Goal: Task Accomplishment & Management: Use online tool/utility

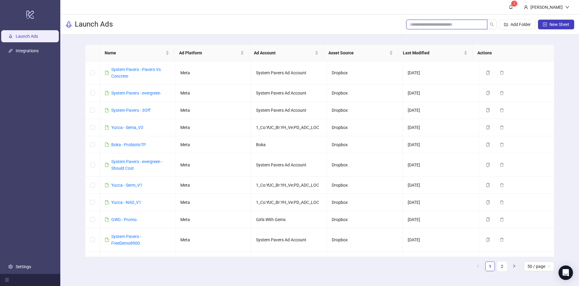
click at [443, 26] on input "search" at bounding box center [444, 24] width 69 height 7
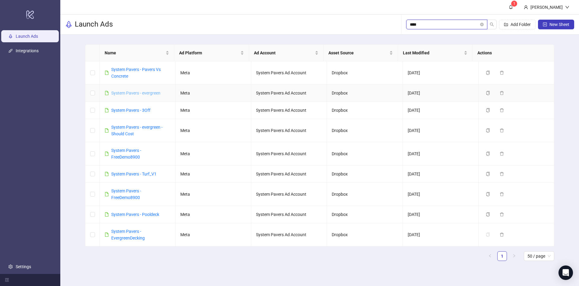
type input "****"
click at [134, 157] on link "System Pavers - FreeDemo8900" at bounding box center [126, 153] width 30 height 11
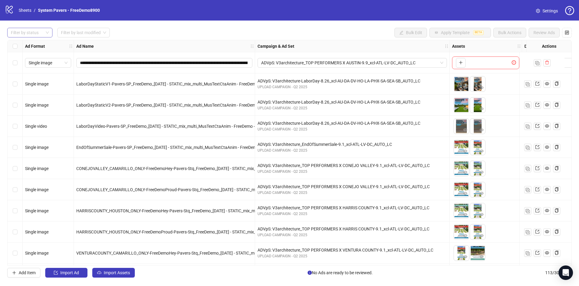
click at [33, 33] on div at bounding box center [26, 32] width 36 height 8
click at [26, 47] on div "Draft" at bounding box center [30, 45] width 36 height 7
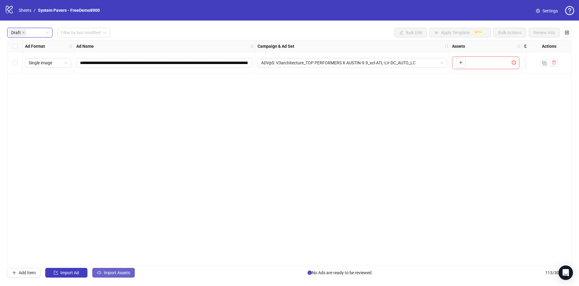
click at [115, 254] on span "Import Assets" at bounding box center [117, 272] width 26 height 5
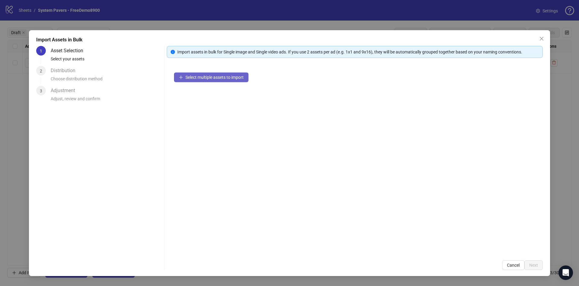
click at [185, 77] on button "Select multiple assets to import" at bounding box center [211, 77] width 74 height 10
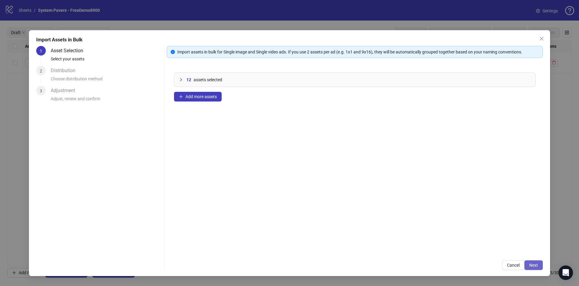
click at [508, 254] on span "Next" at bounding box center [533, 264] width 9 height 5
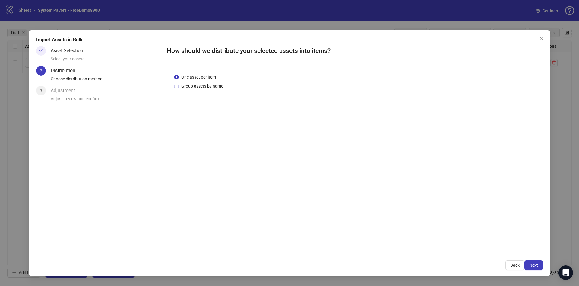
click at [214, 87] on span "Group assets by name" at bounding box center [202, 86] width 47 height 7
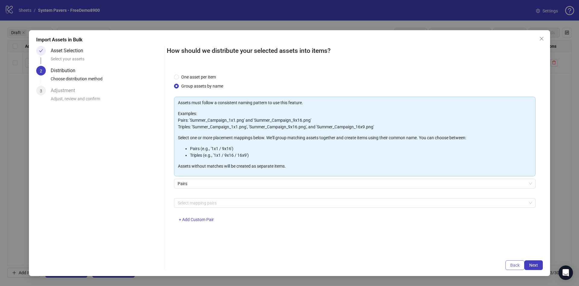
click at [508, 254] on span "Back" at bounding box center [514, 264] width 9 height 5
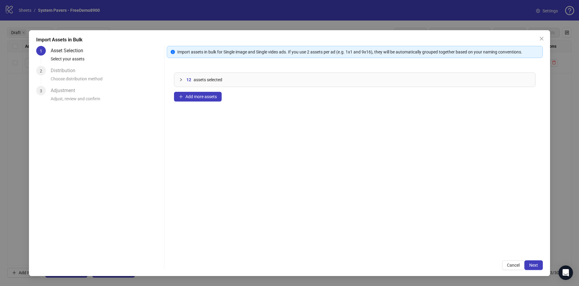
click at [189, 79] on span "12" at bounding box center [188, 79] width 5 height 7
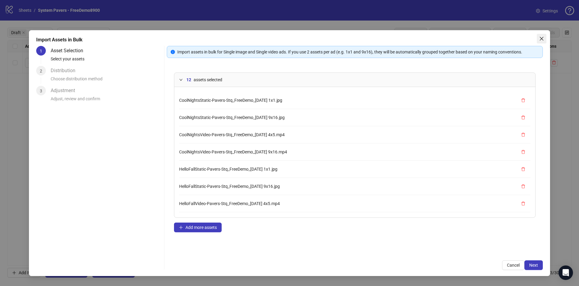
click at [508, 37] on icon "close" at bounding box center [541, 38] width 5 height 5
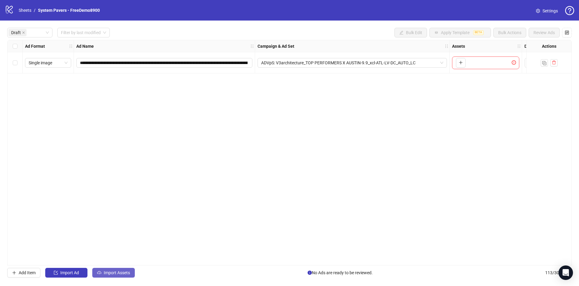
click at [120, 254] on button "Import Assets" at bounding box center [113, 272] width 43 height 10
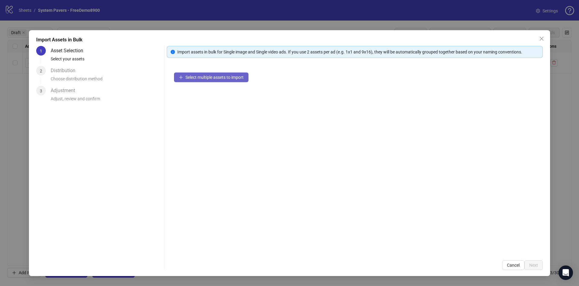
click at [215, 72] on button "Select multiple assets to import" at bounding box center [211, 77] width 74 height 10
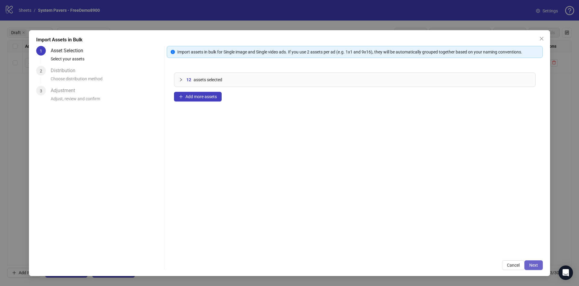
click at [508, 254] on span "Next" at bounding box center [533, 264] width 9 height 5
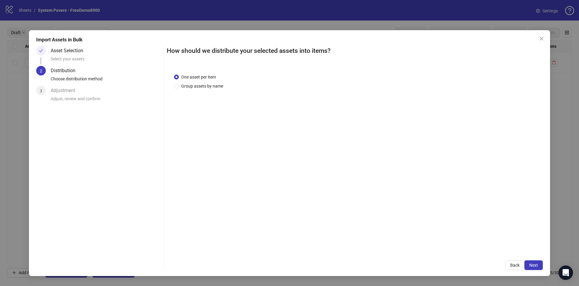
click at [222, 90] on div "One asset per item Group assets by name" at bounding box center [355, 159] width 376 height 187
click at [216, 87] on span "Group assets by name" at bounding box center [202, 86] width 47 height 7
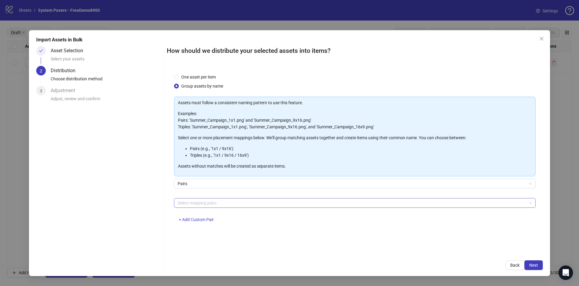
click at [226, 200] on div at bounding box center [351, 202] width 353 height 8
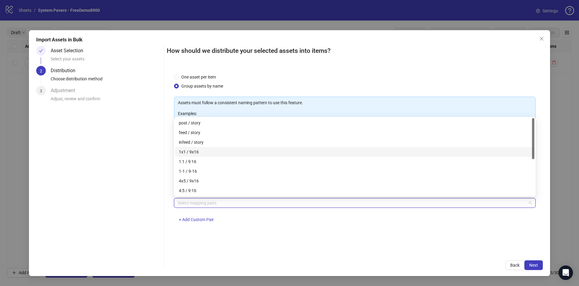
click at [231, 152] on div "1x1 / 9x16" at bounding box center [355, 151] width 352 height 7
click at [221, 183] on div "4x5 / 9x16" at bounding box center [355, 180] width 352 height 7
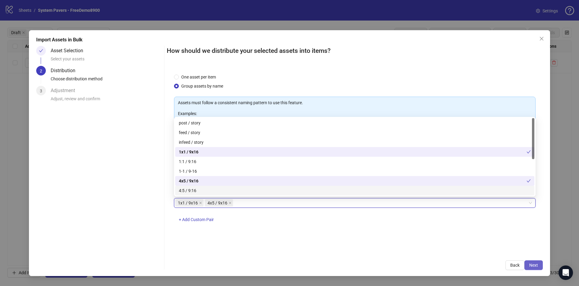
click at [508, 254] on span "Next" at bounding box center [533, 264] width 9 height 5
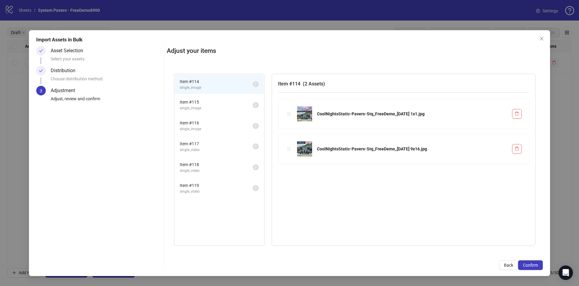
click at [508, 254] on span "Confirm" at bounding box center [530, 264] width 15 height 5
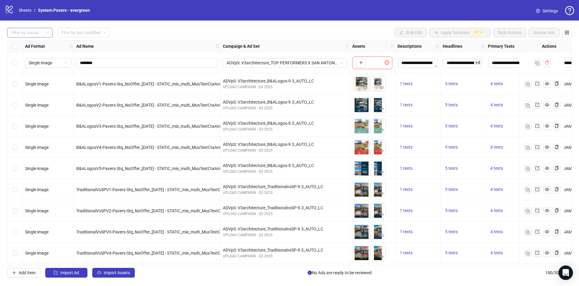
click at [35, 30] on div at bounding box center [26, 32] width 36 height 8
click at [33, 48] on div "Draft" at bounding box center [29, 45] width 43 height 10
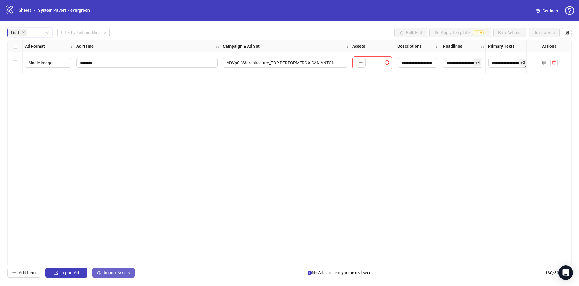
click at [111, 275] on span "Import Assets" at bounding box center [117, 272] width 26 height 5
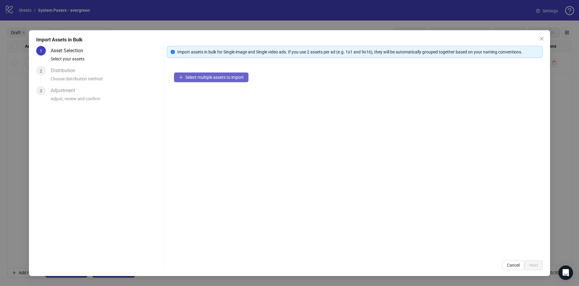
click at [222, 75] on span "Select multiple assets to import" at bounding box center [214, 77] width 58 height 5
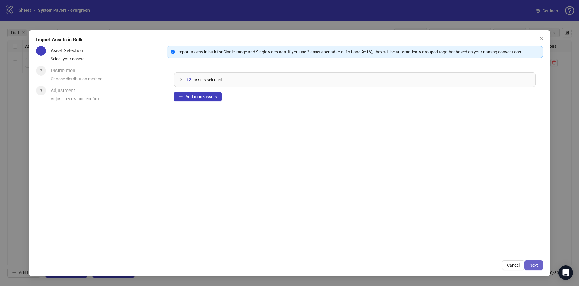
click at [534, 269] on button "Next" at bounding box center [533, 265] width 18 height 10
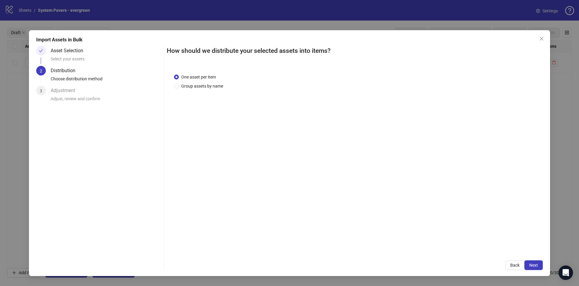
drag, startPoint x: 216, startPoint y: 90, endPoint x: 218, endPoint y: 92, distance: 3.4
click at [216, 90] on div "One asset per item Group assets by name" at bounding box center [355, 159] width 376 height 187
click at [219, 90] on div "One asset per item Group assets by name" at bounding box center [355, 159] width 376 height 187
click at [216, 86] on span "Group assets by name" at bounding box center [202, 86] width 47 height 7
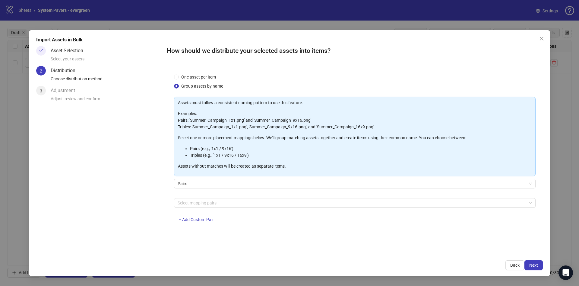
click at [220, 208] on div "Select mapping pairs + Add Custom Pair" at bounding box center [355, 213] width 362 height 31
click at [216, 207] on div "Select mapping pairs" at bounding box center [355, 203] width 362 height 10
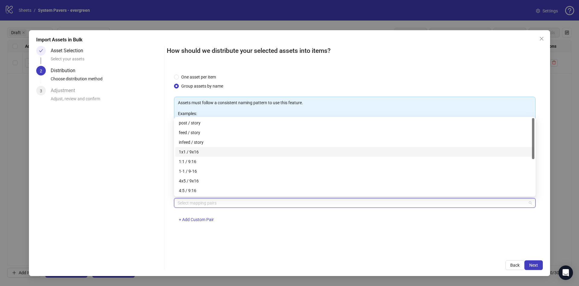
click at [232, 149] on div "1x1 / 9x16" at bounding box center [355, 151] width 352 height 7
click at [216, 183] on div "4x5 / 9x16" at bounding box center [355, 180] width 352 height 7
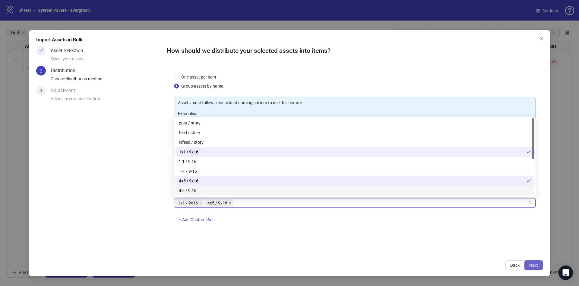
click at [535, 266] on span "Next" at bounding box center [533, 264] width 9 height 5
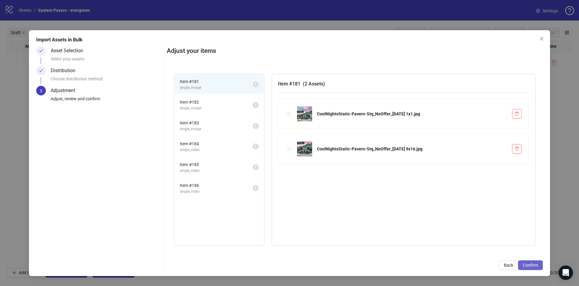
click at [535, 266] on span "Confirm" at bounding box center [530, 264] width 15 height 5
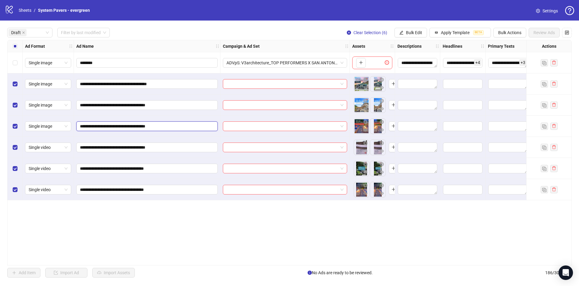
drag, startPoint x: 161, startPoint y: 125, endPoint x: 185, endPoint y: 131, distance: 23.8
click at [188, 128] on input "**********" at bounding box center [146, 126] width 133 height 7
type input "**********"
drag, startPoint x: 162, startPoint y: 190, endPoint x: 192, endPoint y: 191, distance: 29.9
click at [193, 191] on input "**********" at bounding box center [146, 189] width 133 height 7
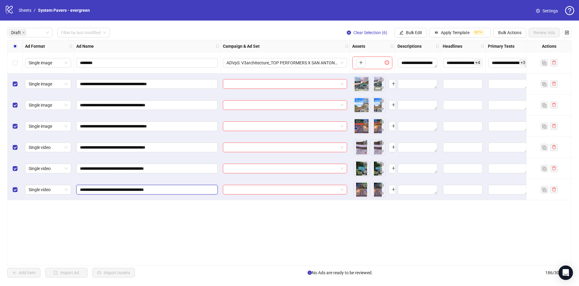
drag, startPoint x: 162, startPoint y: 189, endPoint x: 186, endPoint y: 189, distance: 24.1
click at [186, 189] on input "**********" at bounding box center [146, 189] width 133 height 7
type input "**********"
click at [408, 30] on span "Bulk Edit" at bounding box center [414, 32] width 16 height 5
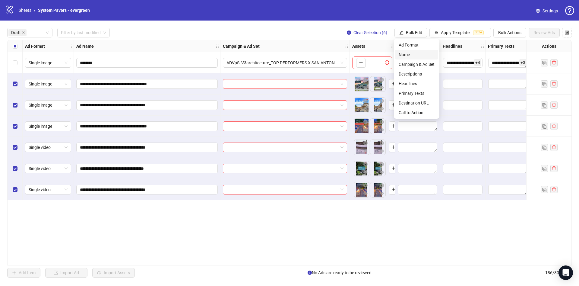
click at [421, 56] on span "Name" at bounding box center [417, 54] width 36 height 7
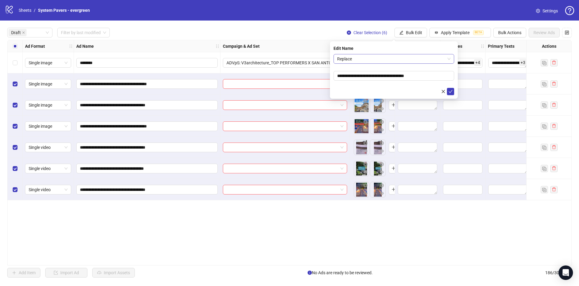
click at [374, 58] on span "Replace" at bounding box center [393, 58] width 113 height 9
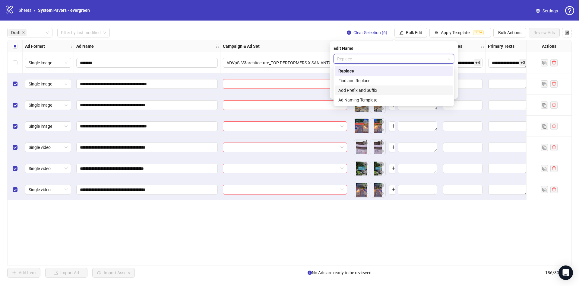
click at [377, 88] on div "Add Prefix and Suffix" at bounding box center [393, 90] width 111 height 7
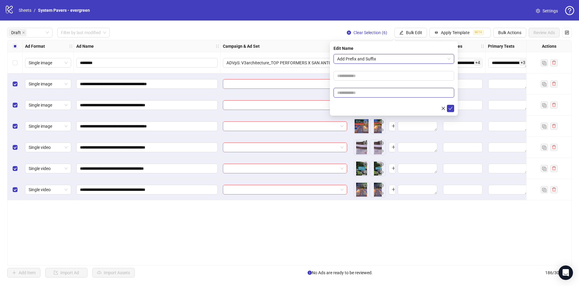
click at [379, 92] on input "text" at bounding box center [393, 93] width 121 height 10
paste input "**********"
type input "**********"
click at [358, 106] on div at bounding box center [393, 108] width 121 height 7
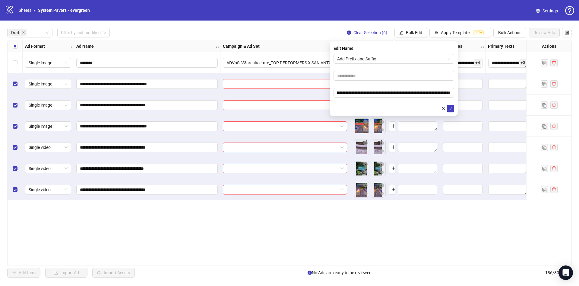
scroll to position [0, 0]
click at [449, 107] on icon "check" at bounding box center [450, 108] width 4 height 4
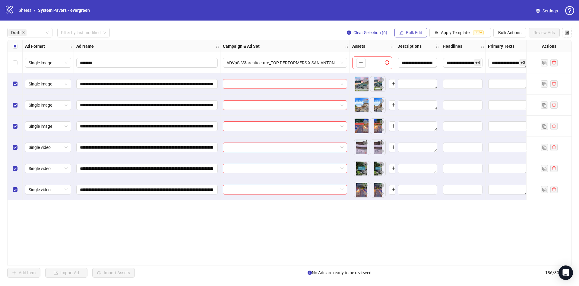
click at [409, 34] on span "Bulk Edit" at bounding box center [414, 32] width 16 height 5
click at [410, 60] on li "Campaign & Ad Set" at bounding box center [416, 64] width 43 height 10
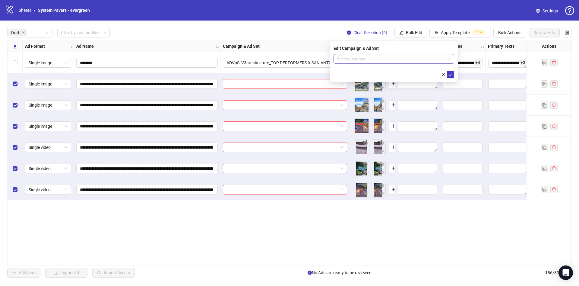
click at [407, 60] on input "search" at bounding box center [391, 58] width 108 height 9
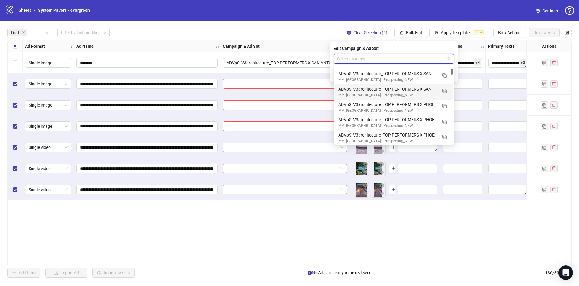
scroll to position [181, 0]
click at [442, 105] on button "button" at bounding box center [445, 107] width 10 height 10
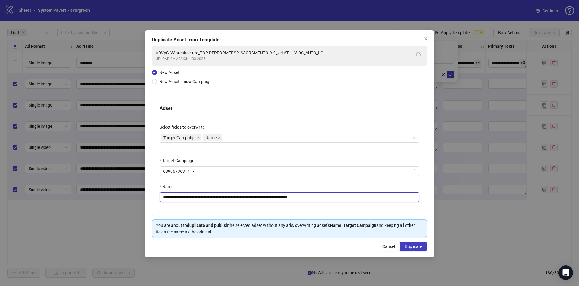
drag, startPoint x: 207, startPoint y: 198, endPoint x: 276, endPoint y: 207, distance: 69.0
click at [276, 207] on div "**********" at bounding box center [289, 166] width 274 height 100
drag, startPoint x: 228, startPoint y: 197, endPoint x: 231, endPoint y: 200, distance: 4.3
click at [231, 200] on input "**********" at bounding box center [289, 197] width 260 height 10
drag, startPoint x: 277, startPoint y: 199, endPoint x: 330, endPoint y: 196, distance: 52.2
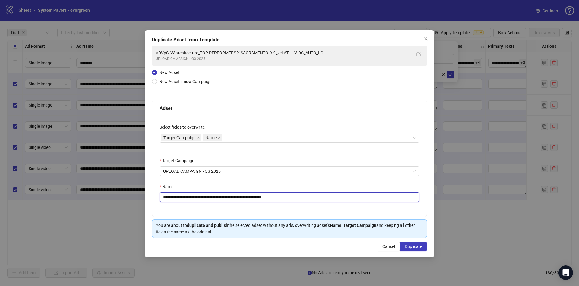
click at [330, 196] on input "**********" at bounding box center [289, 197] width 260 height 10
type input "**********"
click at [408, 245] on span "Duplicate" at bounding box center [413, 246] width 17 height 5
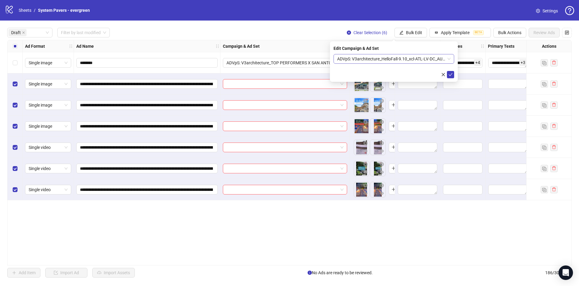
click at [432, 61] on span "ADVpS: V3architecture_HelloFall-9.10_xcl-ATL-LV-DC_AUTO_LC" at bounding box center [393, 58] width 113 height 9
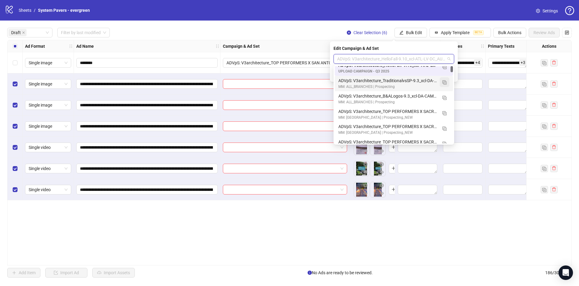
scroll to position [0, 0]
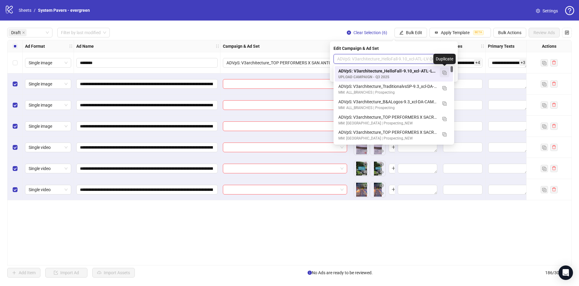
click at [445, 71] on img "button" at bounding box center [444, 73] width 4 height 4
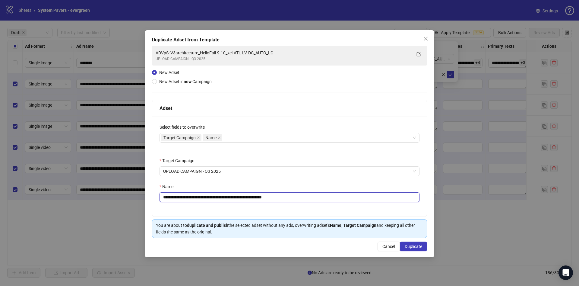
click at [229, 197] on input "**********" at bounding box center [289, 197] width 260 height 10
paste input "text"
drag, startPoint x: 208, startPoint y: 197, endPoint x: 224, endPoint y: 201, distance: 16.6
click at [224, 201] on input "**********" at bounding box center [289, 197] width 260 height 10
type input "**********"
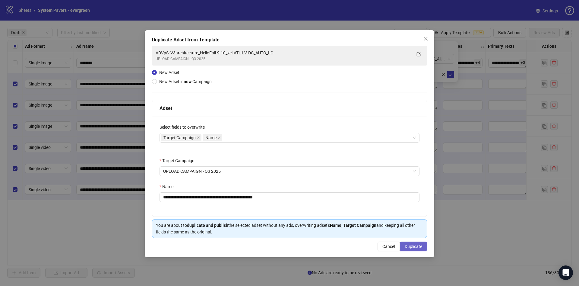
click at [420, 250] on button "Duplicate" at bounding box center [413, 246] width 27 height 10
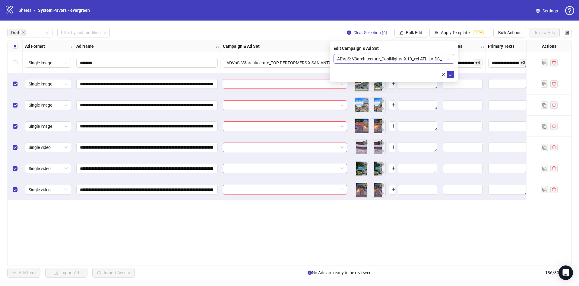
click at [399, 61] on span "ADVpS: V3architecture_CoolNights-9.10_xcl-ATL-LV-DC_AUTO_LC" at bounding box center [393, 58] width 113 height 9
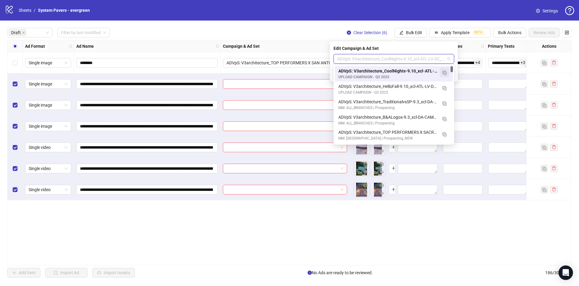
click at [446, 74] on img "button" at bounding box center [444, 73] width 4 height 4
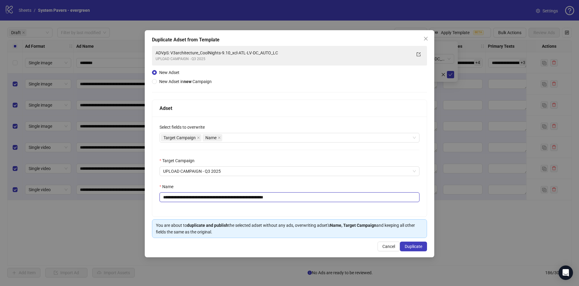
click at [210, 198] on input "**********" at bounding box center [289, 197] width 260 height 10
paste input "text"
drag, startPoint x: 209, startPoint y: 197, endPoint x: 228, endPoint y: 203, distance: 20.1
click at [228, 203] on div "**********" at bounding box center [289, 166] width 274 height 100
type input "**********"
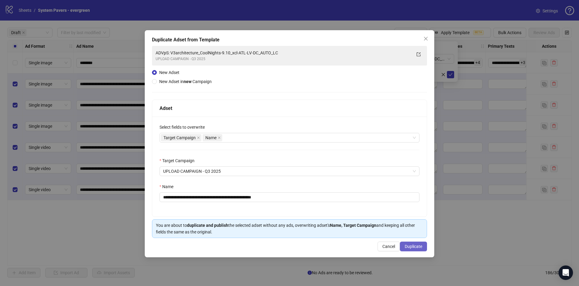
click at [419, 250] on button "Duplicate" at bounding box center [413, 246] width 27 height 10
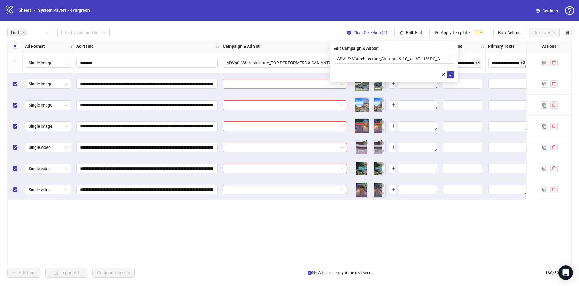
click at [243, 88] on input "search" at bounding box center [282, 83] width 112 height 9
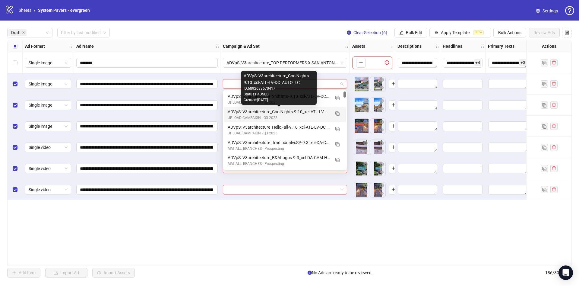
click at [314, 113] on div "ADVpS: V3architecture_CoolNights-9.10_xcl-ATL-LV-DC_AUTO_LC" at bounding box center [279, 111] width 103 height 7
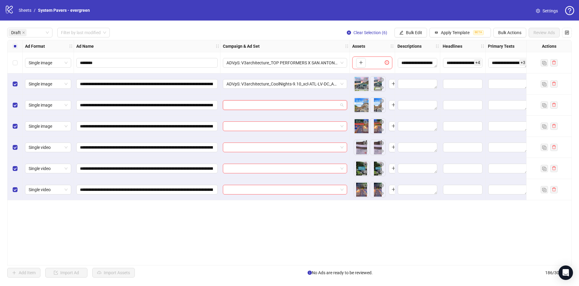
click at [309, 104] on input "search" at bounding box center [282, 104] width 112 height 9
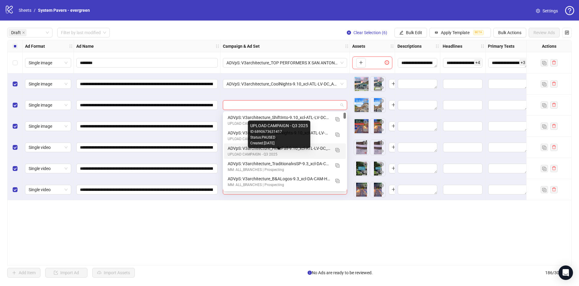
click at [277, 151] on div "UPLOAD CAMPAIGN - Q3 2025" at bounding box center [279, 154] width 103 height 6
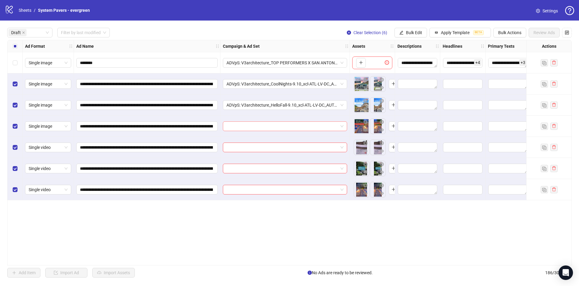
click at [283, 131] on div at bounding box center [285, 126] width 124 height 10
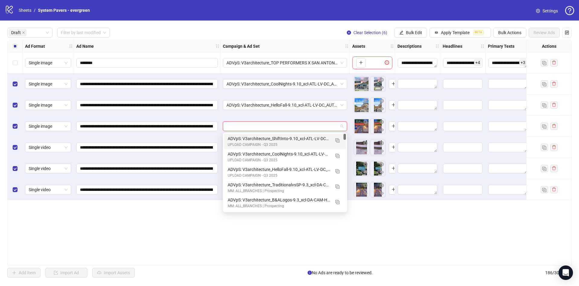
click at [294, 141] on div "ADVpS: V3architecture_ShiftInto-9.10_xcl-ATL-LV-DC_AUTO_LC" at bounding box center [279, 138] width 103 height 7
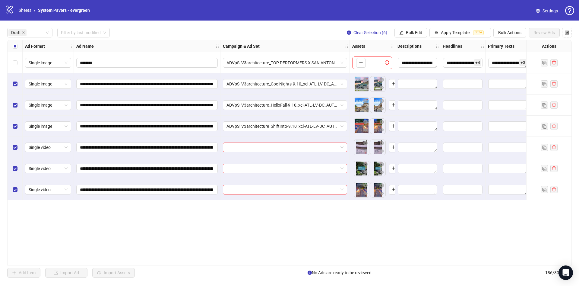
click at [292, 140] on div at bounding box center [284, 147] width 129 height 21
click at [289, 147] on input "search" at bounding box center [282, 147] width 112 height 9
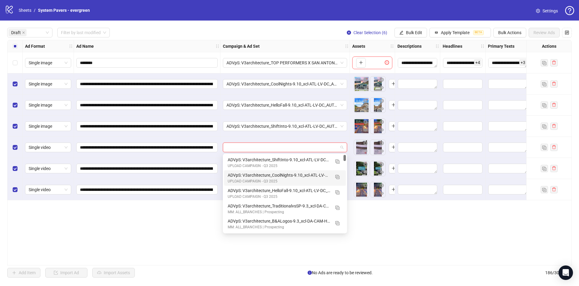
click at [291, 177] on div "ADVpS: V3architecture_CoolNights-9.10_xcl-ATL-LV-DC_AUTO_LC" at bounding box center [279, 175] width 103 height 7
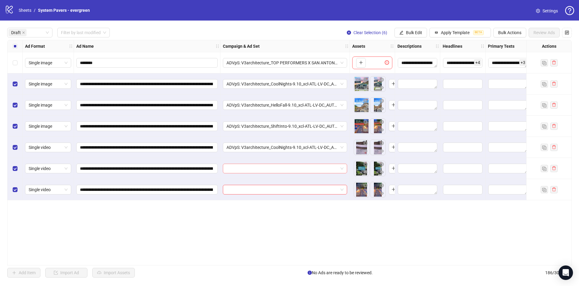
click at [294, 169] on input "search" at bounding box center [282, 168] width 112 height 9
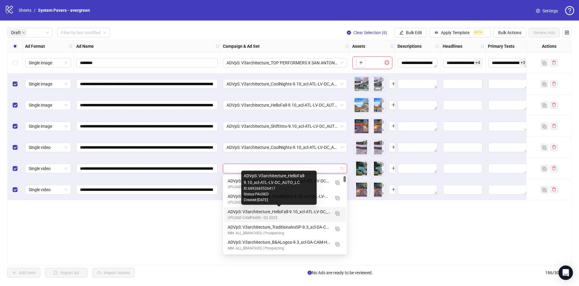
click at [283, 210] on div "ADVpS: V3architecture_HelloFall-9.10_xcl-ATL-LV-DC_AUTO_LC" at bounding box center [279, 211] width 103 height 7
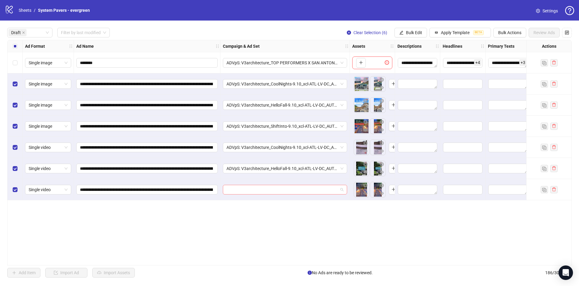
click at [300, 186] on input "search" at bounding box center [282, 189] width 112 height 9
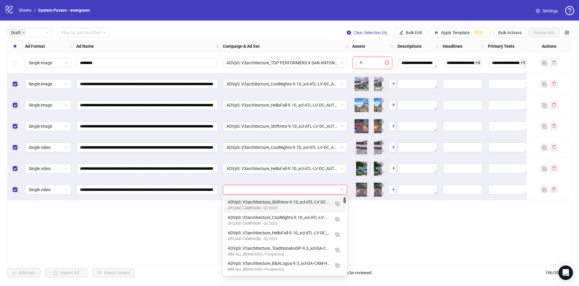
click at [292, 201] on div "ADVpS: V3architecture_ShiftInto-9.10_xcl-ATL-LV-DC_AUTO_LC" at bounding box center [279, 201] width 103 height 7
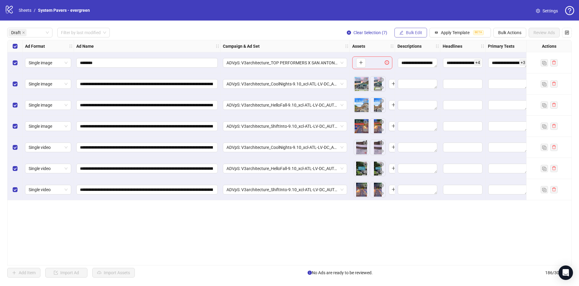
click at [413, 34] on span "Bulk Edit" at bounding box center [414, 32] width 16 height 5
click at [423, 94] on span "Primary Texts" at bounding box center [417, 93] width 36 height 7
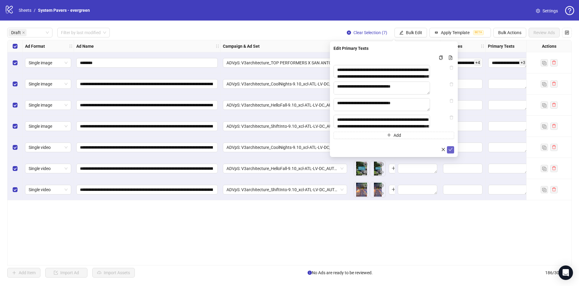
click at [452, 151] on icon "check" at bounding box center [450, 149] width 4 height 4
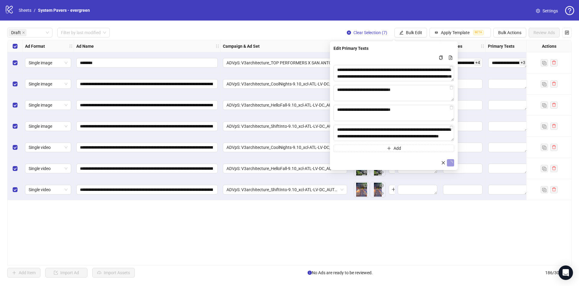
click at [413, 25] on div "**********" at bounding box center [289, 153] width 579 height 264
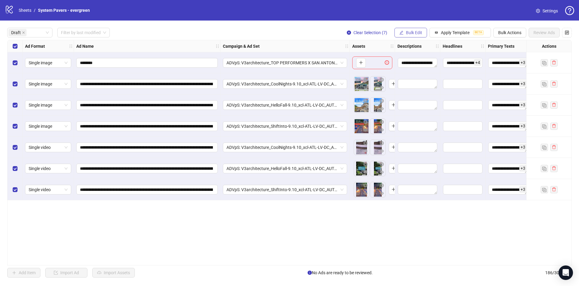
click at [412, 30] on button "Bulk Edit" at bounding box center [410, 33] width 33 height 10
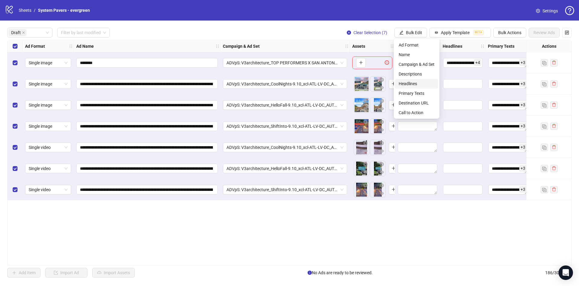
click at [428, 83] on span "Headlines" at bounding box center [417, 83] width 36 height 7
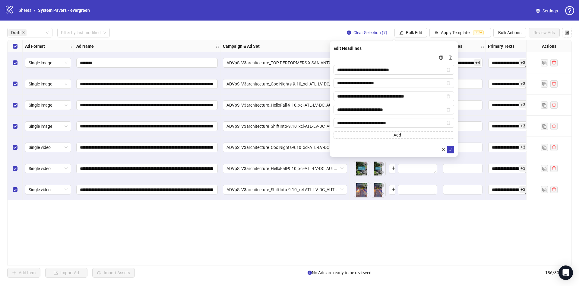
click at [451, 145] on form "**********" at bounding box center [393, 103] width 121 height 99
click at [451, 147] on icon "check" at bounding box center [450, 149] width 4 height 4
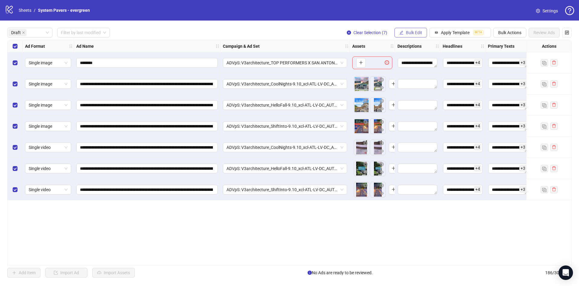
click at [413, 32] on span "Bulk Edit" at bounding box center [414, 32] width 16 height 5
click at [419, 75] on span "Descriptions" at bounding box center [417, 74] width 36 height 7
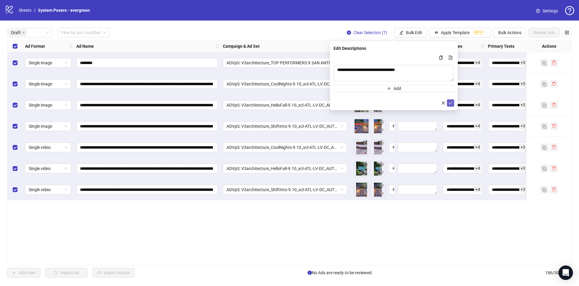
click at [450, 102] on icon "check" at bounding box center [450, 103] width 4 height 4
click at [417, 36] on button "Bulk Edit" at bounding box center [410, 33] width 33 height 10
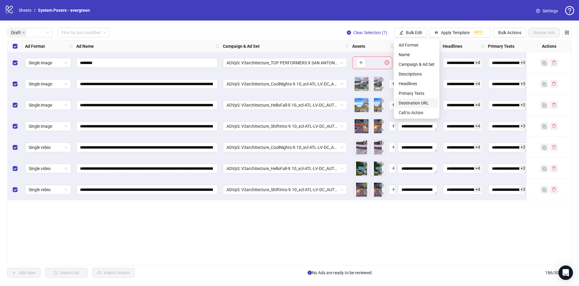
click at [418, 100] on span "Destination URL" at bounding box center [417, 102] width 36 height 7
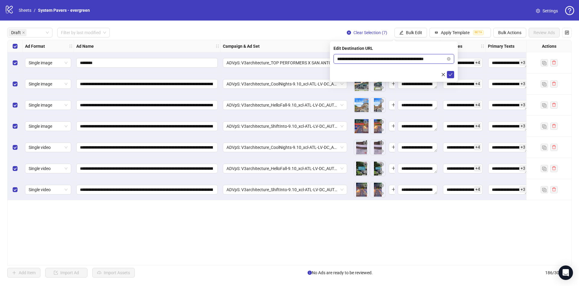
scroll to position [0, 9]
drag, startPoint x: 414, startPoint y: 57, endPoint x: 460, endPoint y: 58, distance: 46.7
click at [460, 58] on body "**********" at bounding box center [289, 143] width 579 height 286
click at [450, 77] on button "submit" at bounding box center [450, 74] width 7 height 7
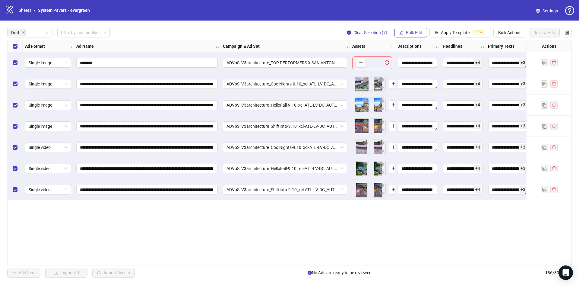
click at [418, 34] on span "Bulk Edit" at bounding box center [414, 32] width 16 height 5
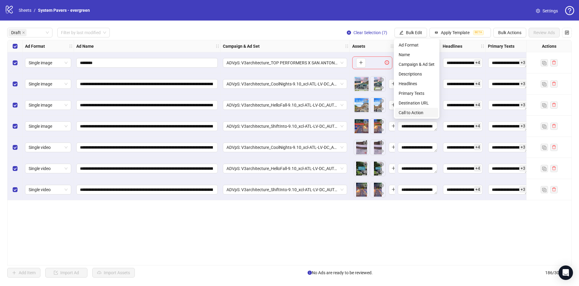
click at [414, 113] on span "Call to Action" at bounding box center [417, 112] width 36 height 7
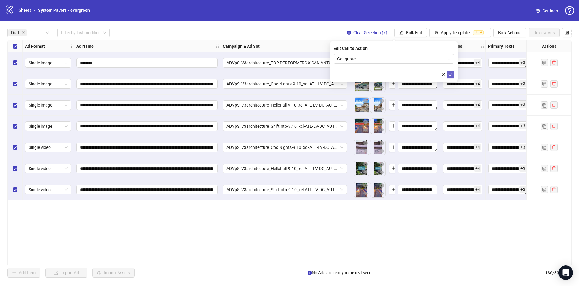
click at [449, 76] on span "submit" at bounding box center [450, 74] width 4 height 5
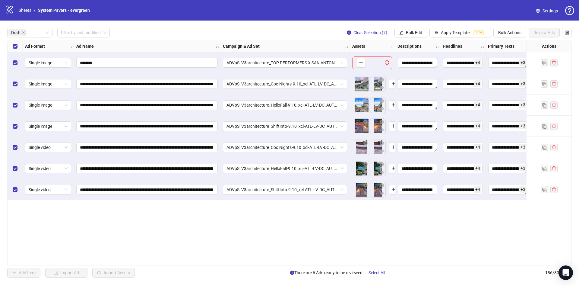
click at [11, 62] on div "Select row 1" at bounding box center [15, 62] width 15 height 21
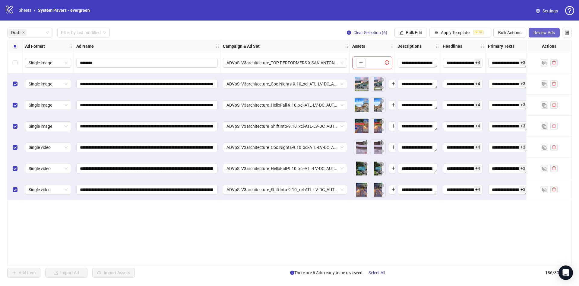
click at [540, 29] on button "Review Ads" at bounding box center [544, 33] width 31 height 10
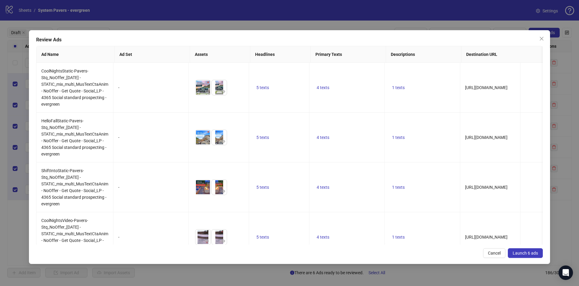
click at [528, 251] on span "Launch 6 ads" at bounding box center [525, 252] width 25 height 5
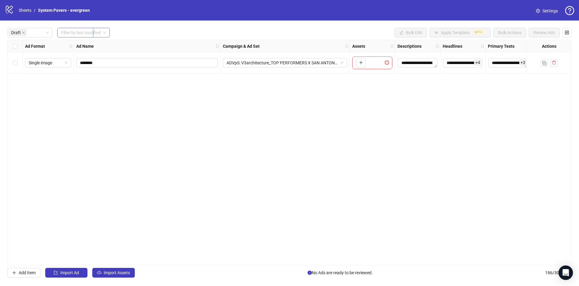
click at [93, 28] on div "**********" at bounding box center [289, 153] width 579 height 264
click at [90, 31] on input "search" at bounding box center [81, 32] width 40 height 9
click at [93, 44] on div "Today" at bounding box center [83, 45] width 43 height 7
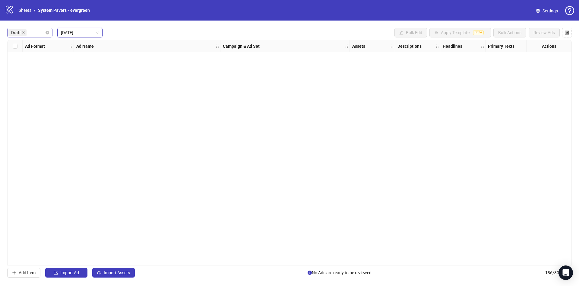
click at [48, 35] on div "Draft" at bounding box center [29, 33] width 45 height 10
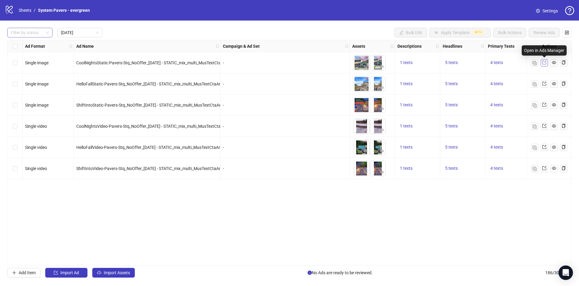
click at [546, 65] on link at bounding box center [544, 62] width 7 height 7
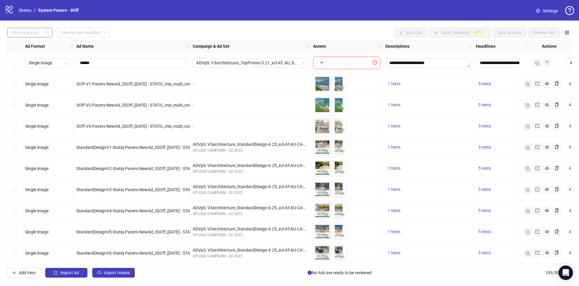
click at [33, 31] on div at bounding box center [26, 32] width 36 height 8
click at [29, 46] on div "Draft" at bounding box center [30, 45] width 36 height 7
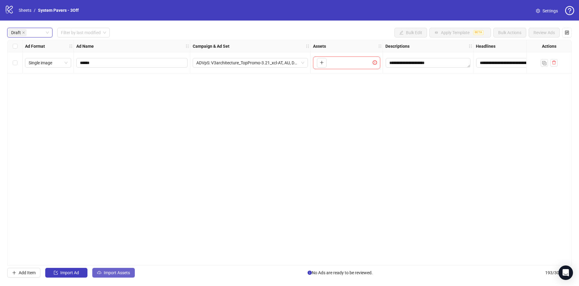
click at [126, 272] on span "Import Assets" at bounding box center [117, 272] width 26 height 5
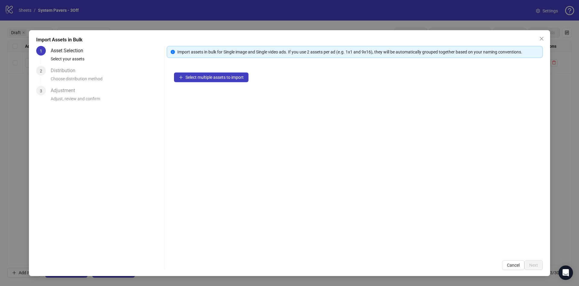
click at [228, 71] on div "Select multiple assets to import" at bounding box center [355, 159] width 376 height 188
click at [227, 76] on span "Select multiple assets to import" at bounding box center [214, 77] width 58 height 5
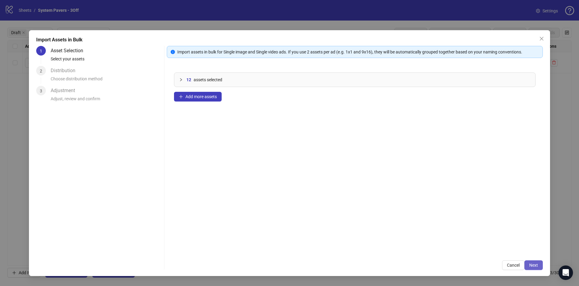
click at [533, 263] on span "Next" at bounding box center [533, 264] width 9 height 5
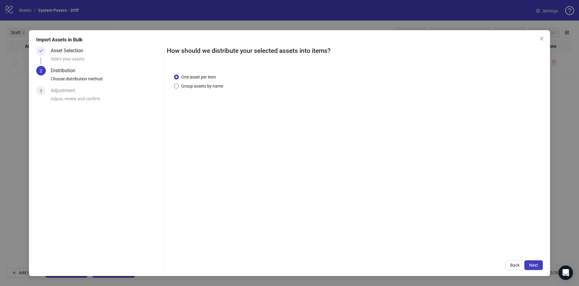
click at [210, 85] on span "Group assets by name" at bounding box center [202, 86] width 47 height 7
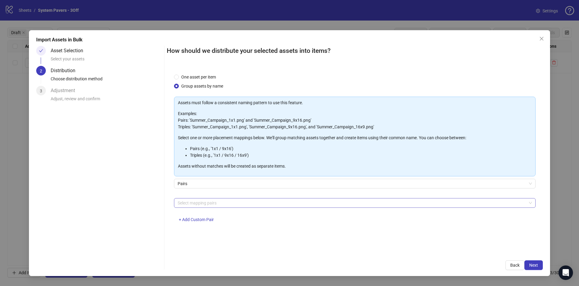
click at [220, 202] on div at bounding box center [351, 202] width 353 height 8
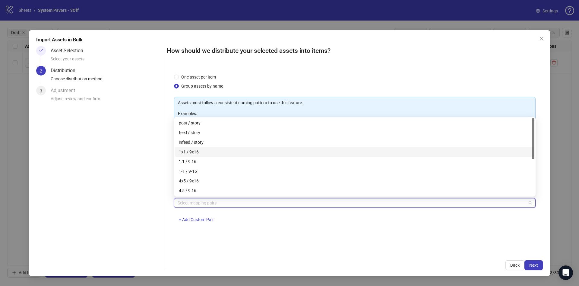
click at [214, 152] on div "1x1 / 9x16" at bounding box center [355, 151] width 352 height 7
click at [203, 182] on div "4x5 / 9x16" at bounding box center [355, 180] width 352 height 7
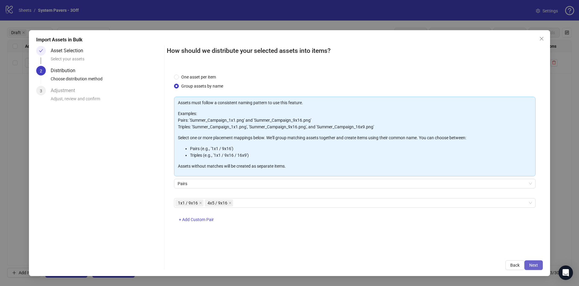
click at [531, 260] on button "Next" at bounding box center [533, 265] width 18 height 10
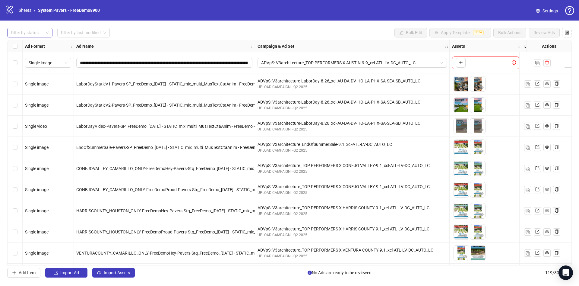
click at [18, 34] on div at bounding box center [26, 32] width 36 height 8
click at [24, 46] on div "Draft" at bounding box center [30, 45] width 36 height 7
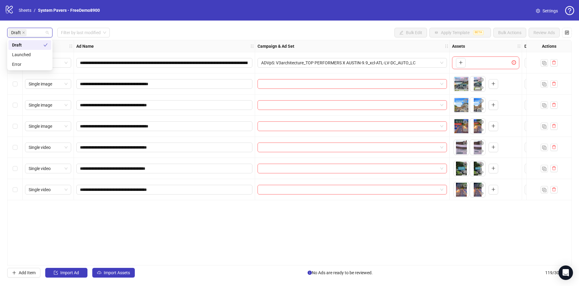
click at [172, 34] on div "Draft Filter by last modified Bulk Edit Apply Template BETA Bulk Actions Review…" at bounding box center [289, 33] width 564 height 10
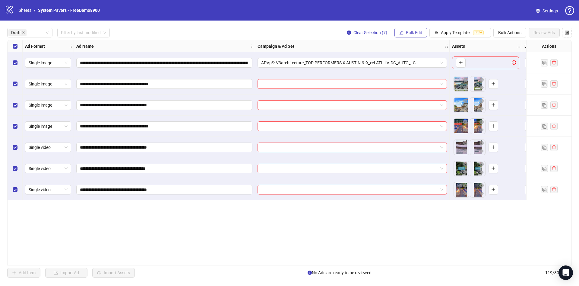
click at [399, 34] on icon "edit" at bounding box center [401, 32] width 4 height 4
click at [417, 95] on span "Primary Texts" at bounding box center [417, 93] width 36 height 7
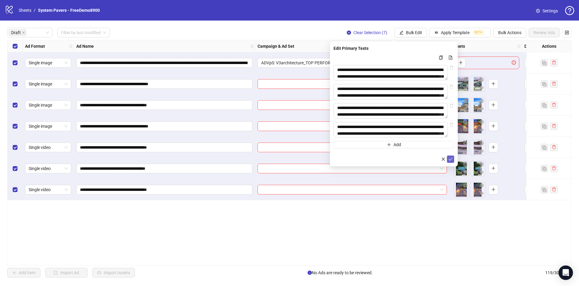
click at [451, 161] on icon "check" at bounding box center [450, 159] width 4 height 4
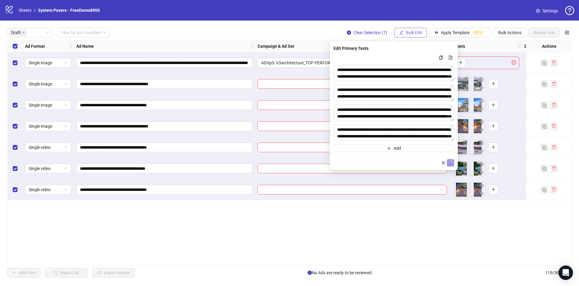
click at [410, 32] on span "Bulk Edit" at bounding box center [414, 32] width 16 height 5
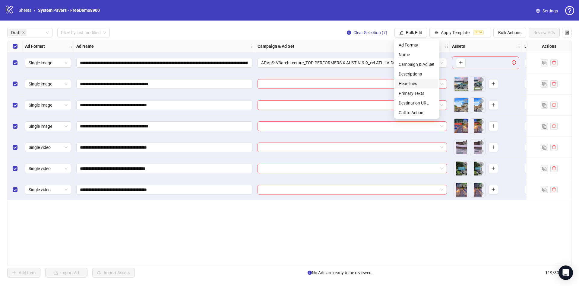
click at [426, 84] on span "Headlines" at bounding box center [417, 83] width 36 height 7
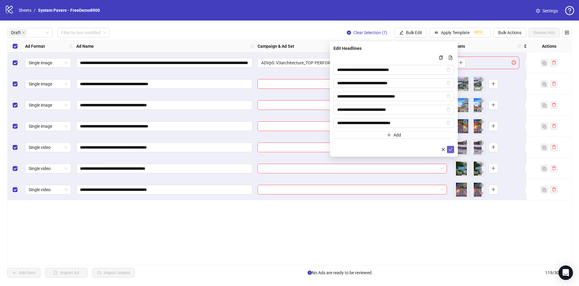
click at [452, 151] on span "submit" at bounding box center [450, 149] width 4 height 5
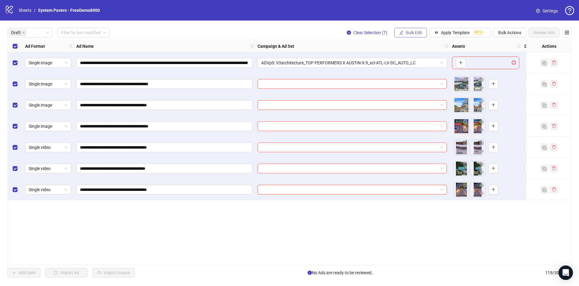
click at [416, 33] on span "Bulk Edit" at bounding box center [414, 32] width 16 height 5
click at [426, 76] on span "Descriptions" at bounding box center [417, 74] width 36 height 7
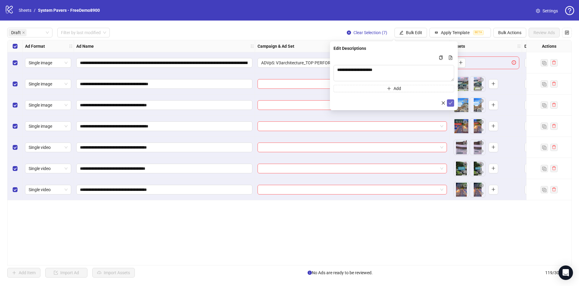
click at [449, 105] on span "submit" at bounding box center [450, 102] width 4 height 5
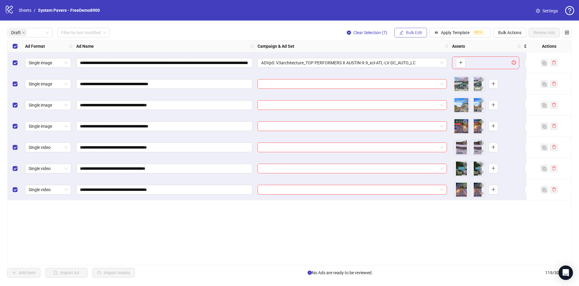
click at [412, 34] on span "Bulk Edit" at bounding box center [414, 32] width 16 height 5
click at [413, 113] on span "Call to Action" at bounding box center [417, 112] width 36 height 7
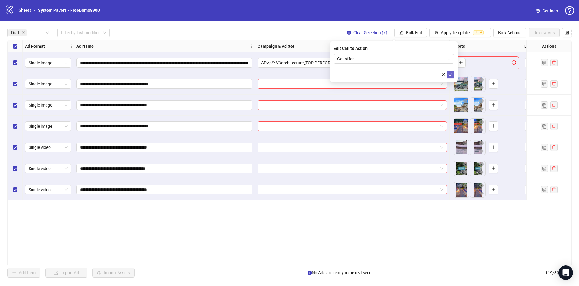
click at [451, 74] on icon "check" at bounding box center [450, 74] width 4 height 4
click at [421, 35] on button "Bulk Edit" at bounding box center [410, 33] width 33 height 10
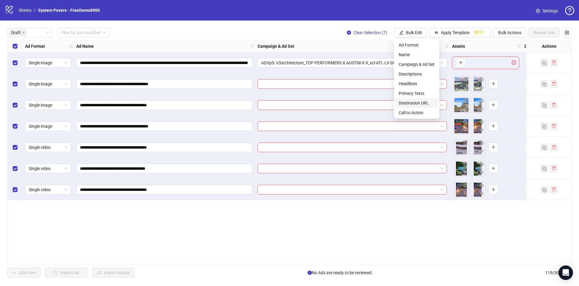
click at [417, 104] on span "Destination URL" at bounding box center [417, 102] width 36 height 7
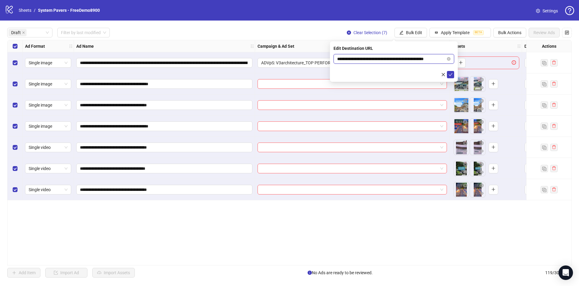
scroll to position [0, 9]
drag, startPoint x: 416, startPoint y: 56, endPoint x: 454, endPoint y: 58, distance: 37.4
click at [455, 56] on div "**********" at bounding box center [394, 61] width 128 height 40
click at [450, 74] on icon "check" at bounding box center [450, 74] width 4 height 4
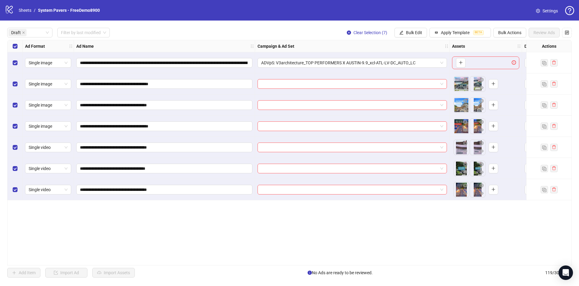
click at [19, 63] on div "Select row 1" at bounding box center [15, 62] width 15 height 21
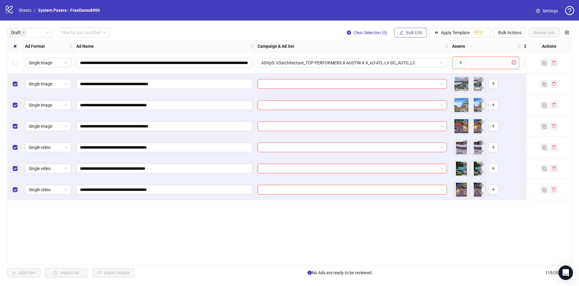
click at [413, 31] on span "Bulk Edit" at bounding box center [414, 32] width 16 height 5
click at [412, 56] on span "Name" at bounding box center [417, 54] width 36 height 7
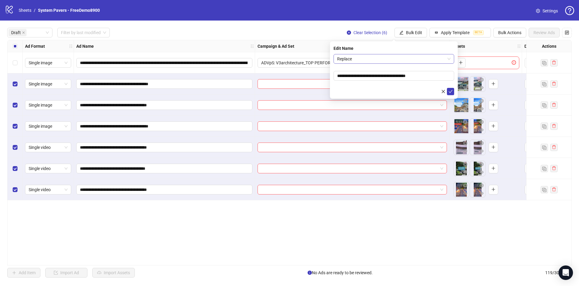
click at [372, 60] on span "Replace" at bounding box center [393, 58] width 113 height 9
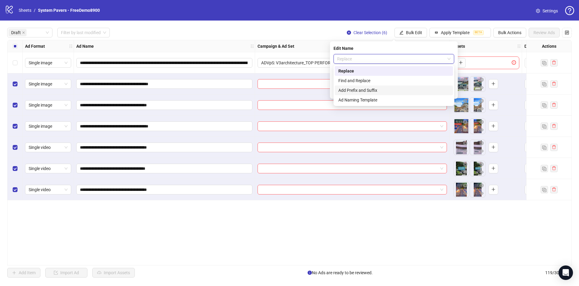
click at [358, 92] on div "Add Prefix and Suffix" at bounding box center [393, 90] width 111 height 7
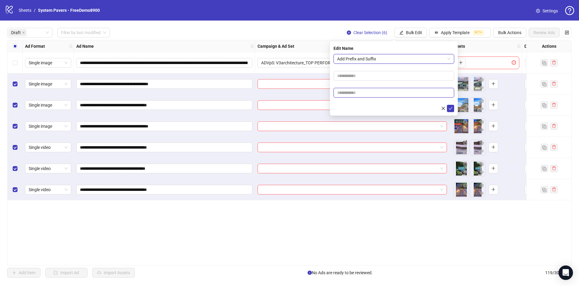
click at [366, 90] on input "text" at bounding box center [393, 93] width 121 height 10
paste input "**********"
type input "**********"
click at [351, 104] on form "**********" at bounding box center [393, 83] width 121 height 58
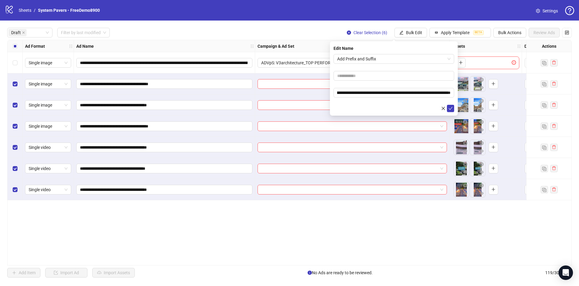
scroll to position [0, 0]
click at [451, 107] on icon "check" at bounding box center [450, 108] width 4 height 4
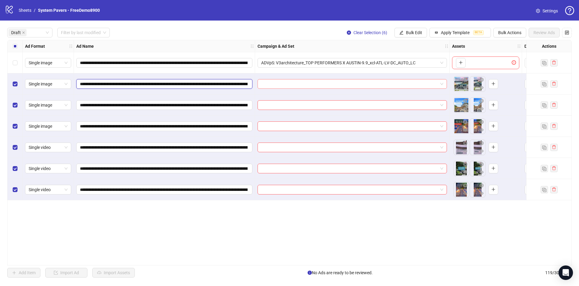
scroll to position [0, 150]
drag, startPoint x: 181, startPoint y: 83, endPoint x: 370, endPoint y: 83, distance: 189.3
click at [372, 40] on div "**********" at bounding box center [378, 40] width 740 height 0
drag, startPoint x: 421, startPoint y: 34, endPoint x: 419, endPoint y: 49, distance: 15.5
click at [421, 33] on span "Bulk Edit" at bounding box center [414, 32] width 16 height 5
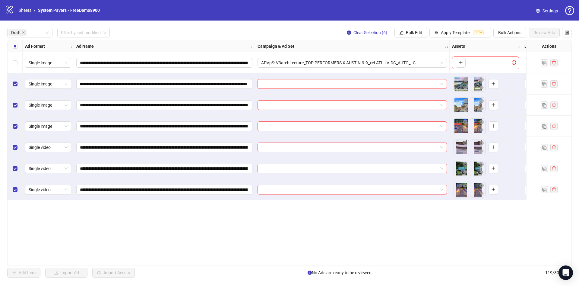
scroll to position [0, 0]
click at [318, 79] on div at bounding box center [351, 84] width 189 height 10
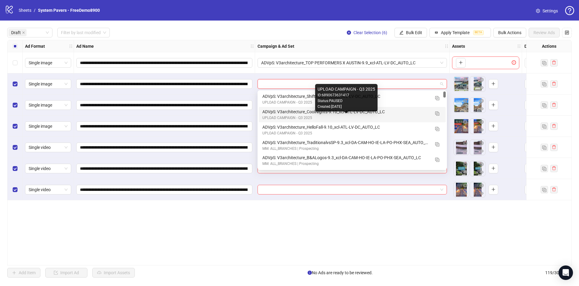
click at [287, 113] on div "ADVpS: V3architecture_CoolNights-9.10_xcl-ATL-LV-DC_AUTO_LC" at bounding box center [346, 111] width 168 height 7
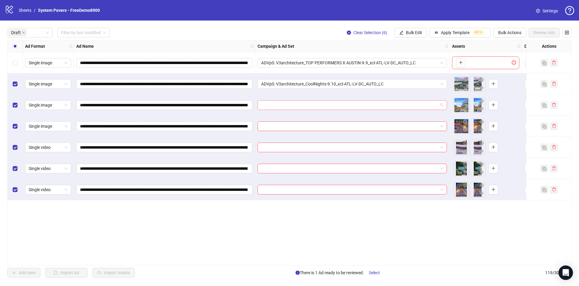
click at [292, 106] on input "search" at bounding box center [349, 104] width 177 height 9
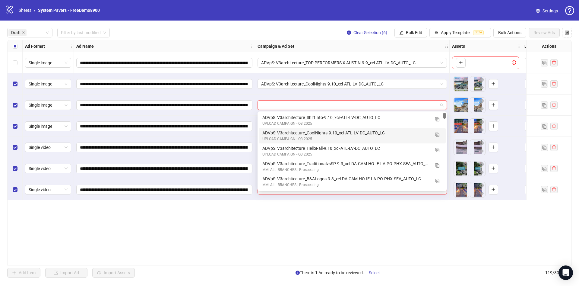
click at [297, 145] on div "ADVpS: V3architecture_HelloFall-9.10_xcl-ATL-LV-DC_AUTO_LC" at bounding box center [346, 148] width 168 height 7
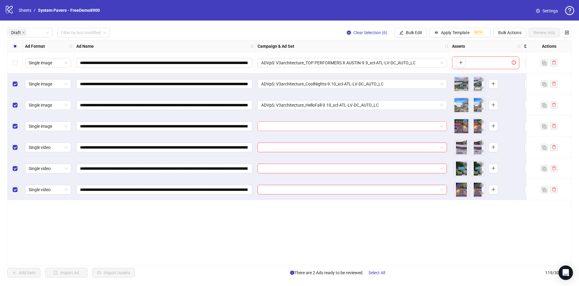
click at [297, 123] on input "search" at bounding box center [349, 126] width 177 height 9
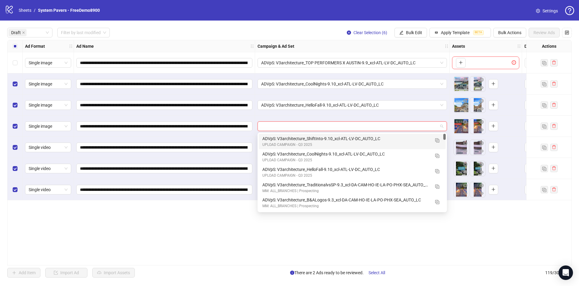
click at [299, 136] on div "ADVpS: V3architecture_ShiftInto-9.10_xcl-ATL-LV-DC_AUTO_LC" at bounding box center [346, 138] width 168 height 7
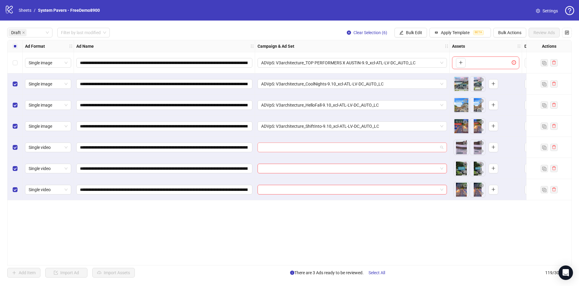
click at [298, 144] on input "search" at bounding box center [349, 147] width 177 height 9
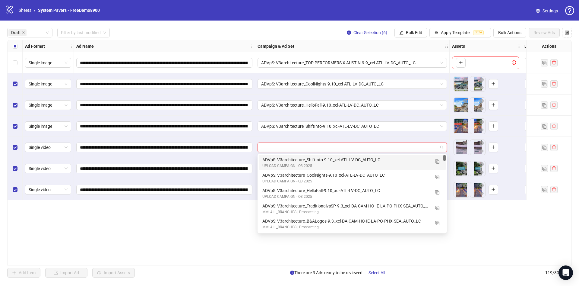
click at [312, 174] on div "ADVpS: V3architecture_CoolNights-9.10_xcl-ATL-LV-DC_AUTO_LC" at bounding box center [346, 175] width 168 height 7
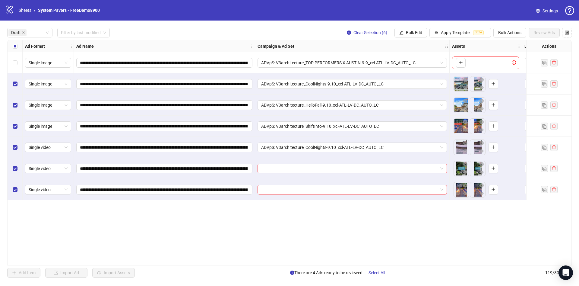
drag, startPoint x: 303, startPoint y: 171, endPoint x: 311, endPoint y: 173, distance: 8.3
click at [304, 171] on input "search" at bounding box center [349, 168] width 177 height 9
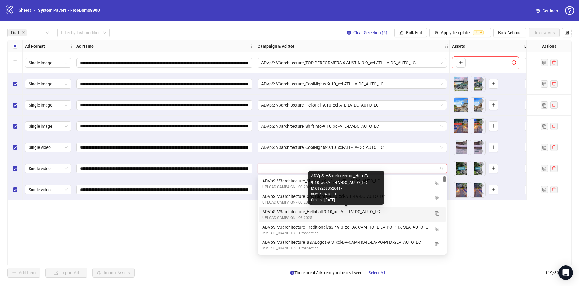
click at [324, 211] on div "ADVpS: V3architecture_HelloFall-9.10_xcl-ATL-LV-DC_AUTO_LC" at bounding box center [346, 211] width 168 height 7
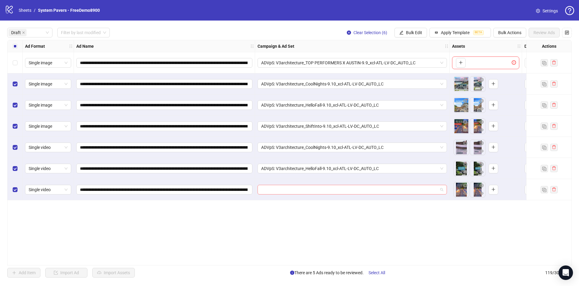
click at [318, 194] on div at bounding box center [351, 190] width 189 height 10
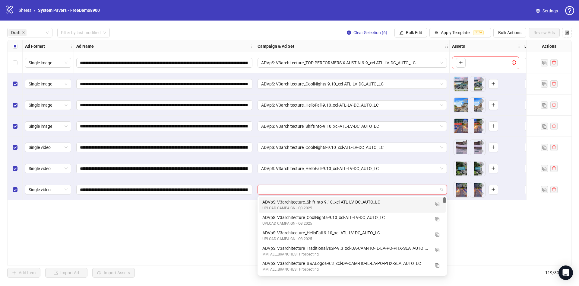
click at [321, 201] on div "ADVpS: V3architecture_ShiftInto-9.10_xcl-ATL-LV-DC_AUTO_LC" at bounding box center [346, 201] width 168 height 7
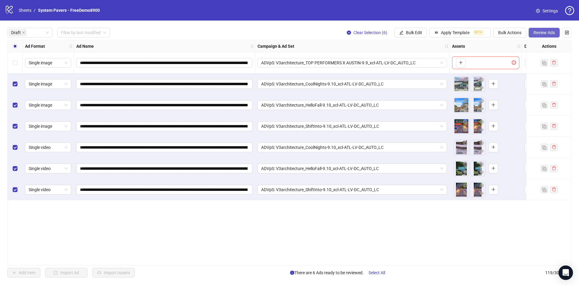
click at [546, 33] on span "Review Ads" at bounding box center [543, 32] width 21 height 5
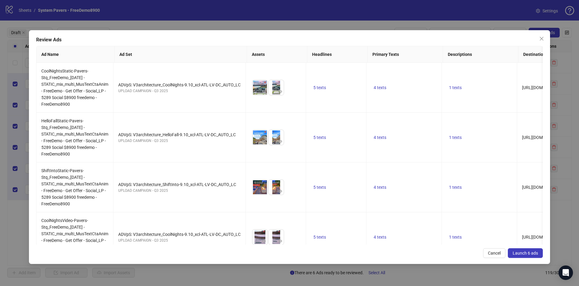
click at [526, 252] on span "Launch 6 ads" at bounding box center [525, 252] width 25 height 5
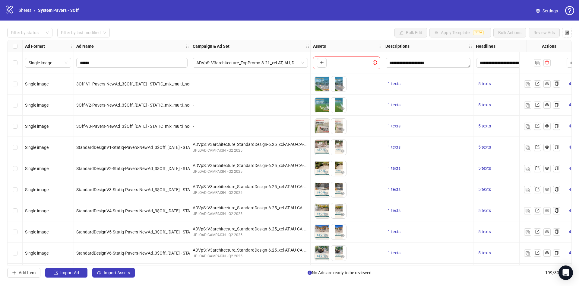
click at [30, 26] on div "**********" at bounding box center [289, 153] width 579 height 264
click at [30, 33] on div at bounding box center [26, 32] width 36 height 8
click at [29, 42] on div "Draft" at bounding box center [30, 45] width 36 height 7
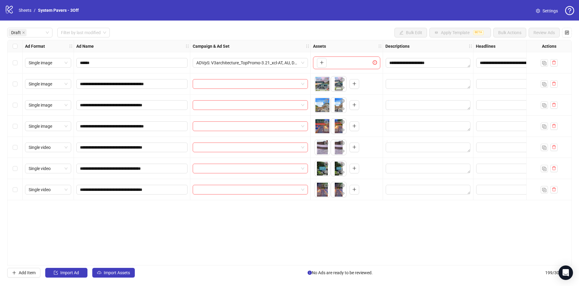
click at [215, 36] on div "Draft Filter by last modified Bulk Edit Apply Template BETA Bulk Actions Review…" at bounding box center [289, 33] width 564 height 10
drag, startPoint x: 11, startPoint y: 50, endPoint x: 22, endPoint y: 54, distance: 11.3
click at [12, 49] on div "Select all rows" at bounding box center [15, 46] width 15 height 12
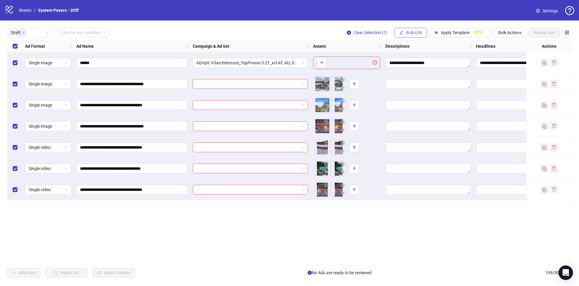
click at [414, 29] on button "Bulk Edit" at bounding box center [410, 33] width 33 height 10
click at [410, 96] on li "Primary Texts" at bounding box center [416, 93] width 43 height 10
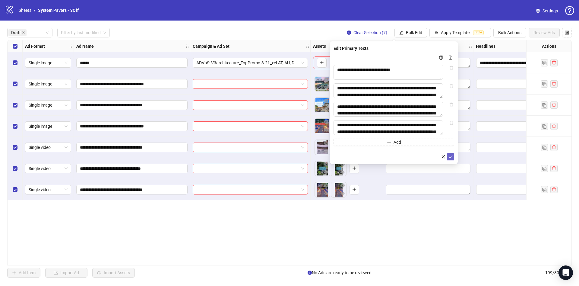
click at [451, 158] on icon "check" at bounding box center [451, 156] width 4 height 3
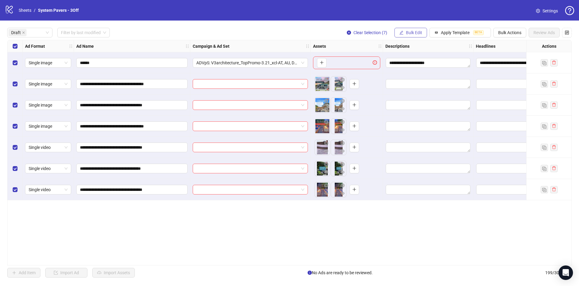
click at [412, 29] on button "Bulk Edit" at bounding box center [410, 33] width 33 height 10
click at [430, 84] on span "Headlines" at bounding box center [417, 83] width 36 height 7
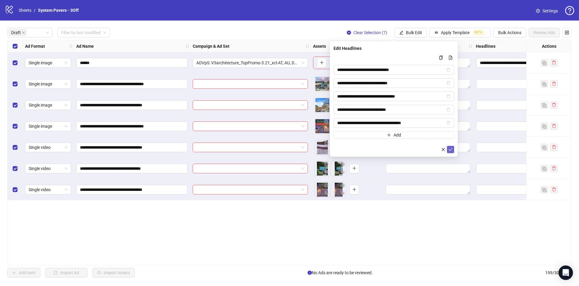
click at [449, 148] on icon "check" at bounding box center [450, 149] width 4 height 4
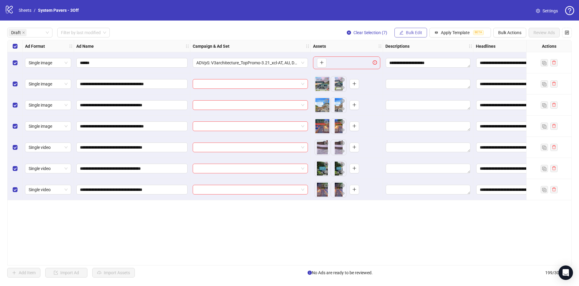
click at [413, 33] on span "Bulk Edit" at bounding box center [414, 32] width 16 height 5
click at [416, 68] on li "Campaign & Ad Set" at bounding box center [416, 64] width 43 height 10
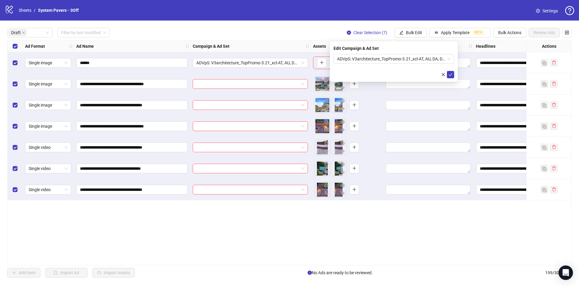
drag, startPoint x: 420, startPoint y: 41, endPoint x: 417, endPoint y: 38, distance: 5.1
click at [419, 40] on body "**********" at bounding box center [289, 143] width 579 height 286
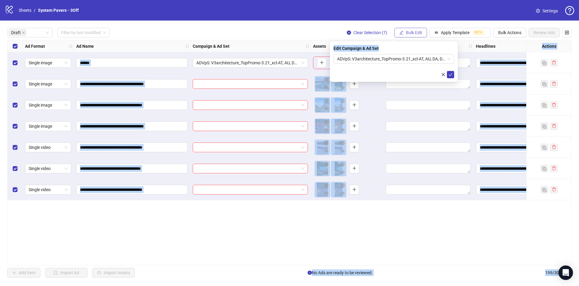
click at [416, 34] on span "Bulk Edit" at bounding box center [414, 32] width 16 height 5
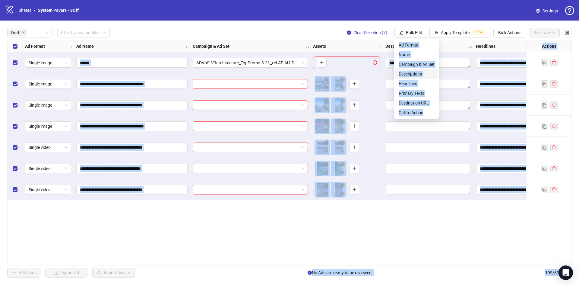
click at [418, 73] on span "Descriptions" at bounding box center [417, 74] width 36 height 7
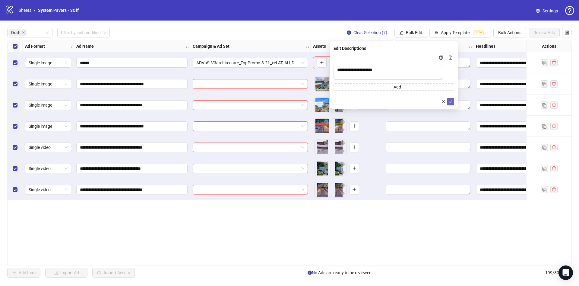
click at [447, 105] on button "submit" at bounding box center [450, 101] width 7 height 7
click at [409, 32] on span "Bulk Edit" at bounding box center [414, 32] width 16 height 5
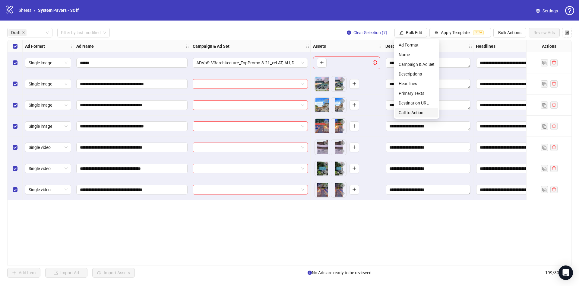
click at [425, 116] on li "Call to Action" at bounding box center [416, 113] width 43 height 10
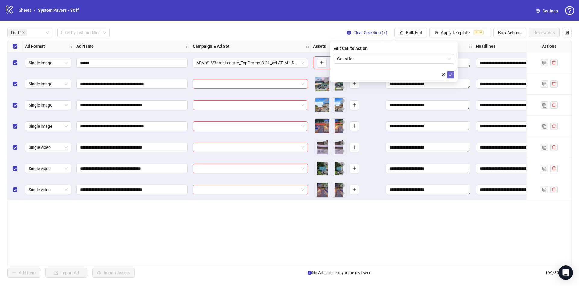
click at [449, 74] on icon "check" at bounding box center [450, 74] width 4 height 4
click at [411, 32] on span "Bulk Edit" at bounding box center [414, 32] width 16 height 5
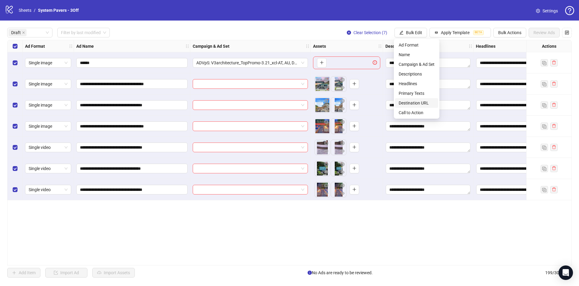
click at [418, 103] on span "Destination URL" at bounding box center [417, 102] width 36 height 7
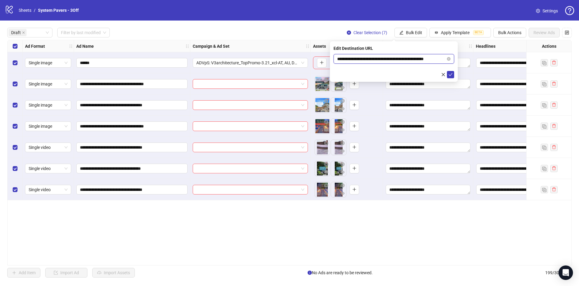
scroll to position [0, 9]
drag, startPoint x: 404, startPoint y: 59, endPoint x: 462, endPoint y: 62, distance: 58.3
click at [462, 59] on body "**********" at bounding box center [289, 143] width 579 height 286
click at [451, 75] on icon "check" at bounding box center [450, 74] width 4 height 4
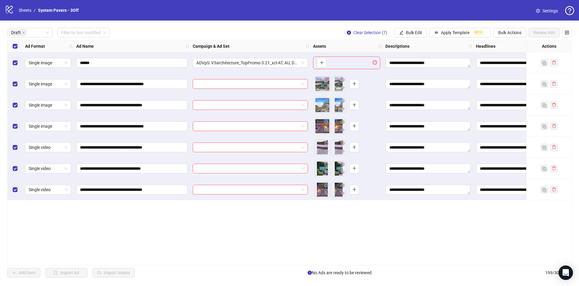
click at [18, 62] on div "Select row 1" at bounding box center [15, 62] width 15 height 21
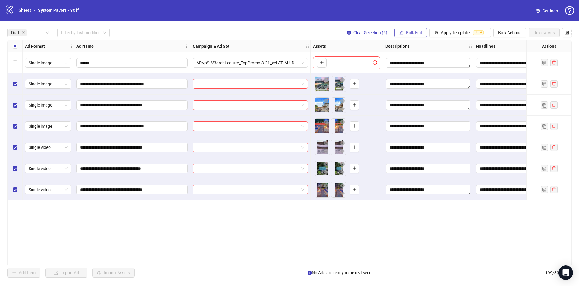
click at [406, 31] on span "Bulk Edit" at bounding box center [414, 32] width 16 height 5
click at [415, 32] on span "Bulk Edit" at bounding box center [414, 32] width 16 height 5
click at [415, 33] on span "Bulk Edit" at bounding box center [414, 32] width 16 height 5
click at [414, 59] on li "Campaign & Ad Set" at bounding box center [416, 64] width 43 height 10
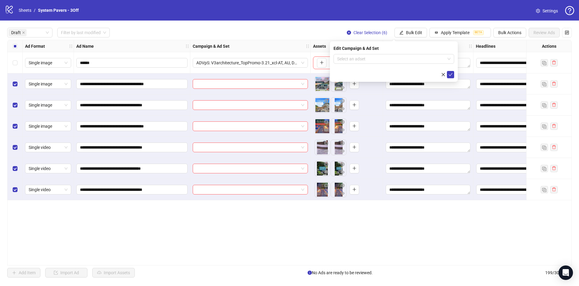
click at [418, 25] on div "**********" at bounding box center [289, 153] width 579 height 264
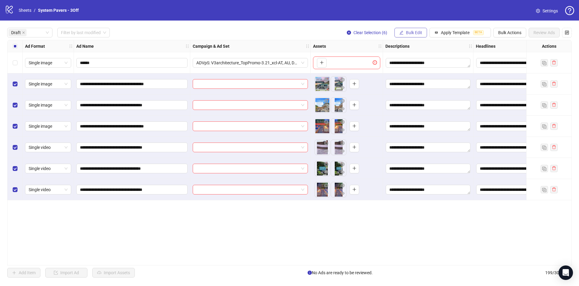
click at [416, 31] on span "Bulk Edit" at bounding box center [414, 32] width 16 height 5
click at [413, 55] on span "Name" at bounding box center [417, 54] width 36 height 7
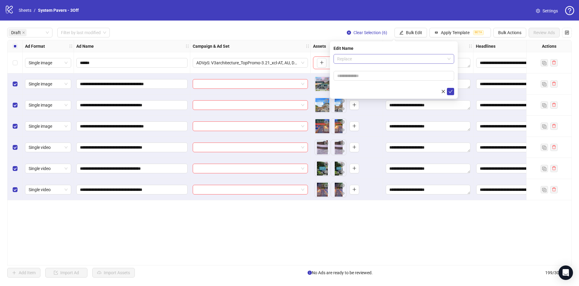
click at [400, 59] on span "Replace" at bounding box center [393, 58] width 113 height 9
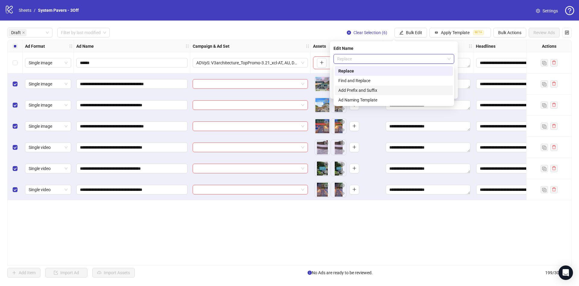
click at [394, 90] on div "Add Prefix and Suffix" at bounding box center [393, 90] width 111 height 7
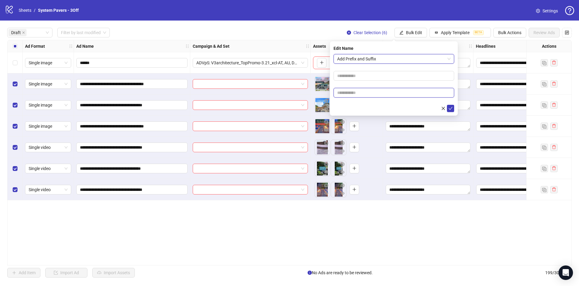
click at [379, 92] on input "text" at bounding box center [393, 93] width 121 height 10
paste input "**********"
type input "**********"
click at [363, 105] on div at bounding box center [393, 108] width 121 height 7
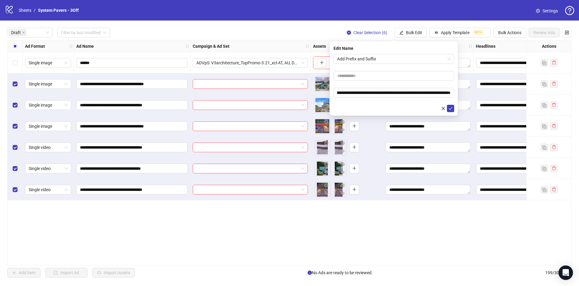
scroll to position [0, 0]
click at [450, 109] on icon "check" at bounding box center [450, 108] width 4 height 4
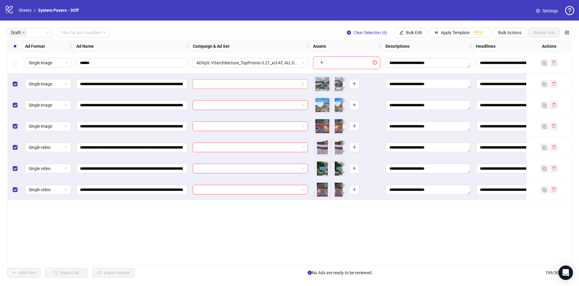
click at [262, 85] on input "search" at bounding box center [247, 83] width 103 height 9
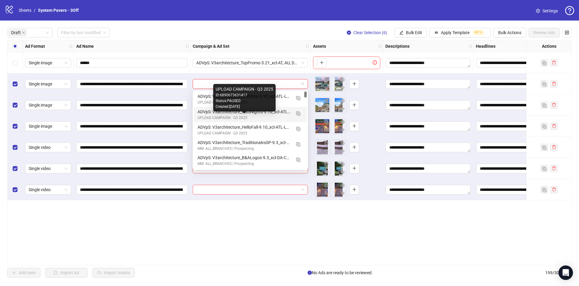
click at [242, 116] on div "UPLOAD CAMPAIGN - Q3 2025" at bounding box center [243, 118] width 93 height 6
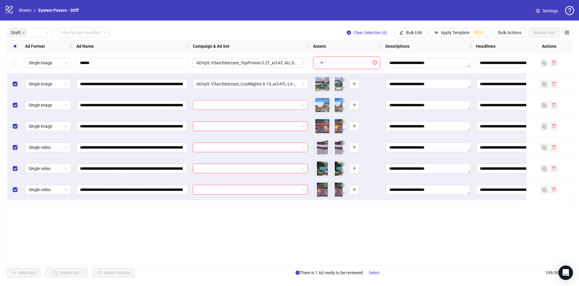
click at [220, 106] on input "search" at bounding box center [247, 104] width 103 height 9
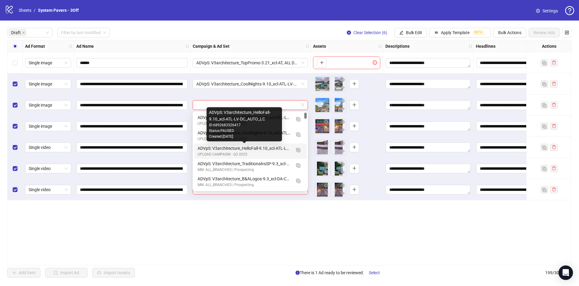
click at [220, 146] on div "ADVpS: V3architecture_HelloFall-9.10_xcl-ATL-LV-DC_AUTO_LC" at bounding box center [243, 148] width 93 height 7
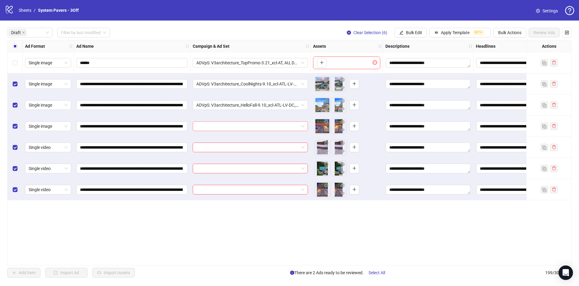
click at [226, 130] on div at bounding box center [250, 126] width 115 height 10
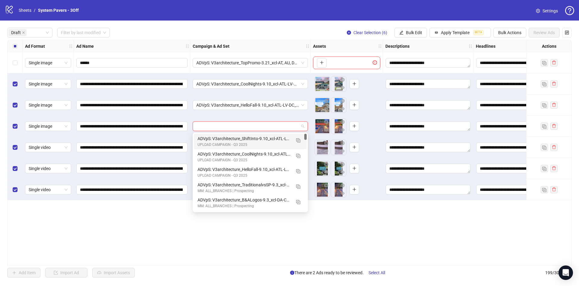
click at [226, 137] on div "ADVpS: V3architecture_ShiftInto-9.10_xcl-ATL-LV-DC_AUTO_LC" at bounding box center [243, 138] width 93 height 7
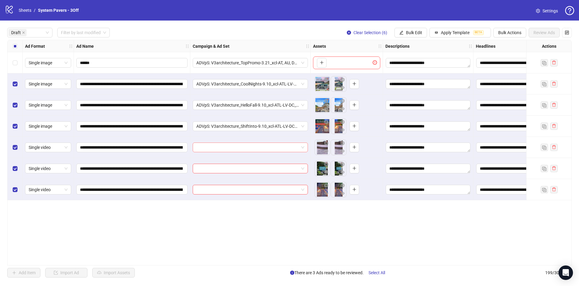
drag, startPoint x: 231, startPoint y: 138, endPoint x: 229, endPoint y: 142, distance: 4.2
click at [230, 140] on div at bounding box center [250, 147] width 120 height 21
click at [229, 144] on input "search" at bounding box center [247, 147] width 103 height 9
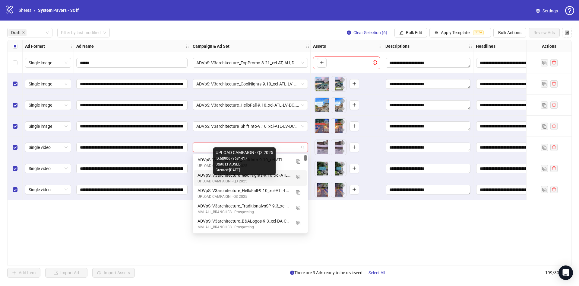
click at [245, 179] on div "UPLOAD CAMPAIGN - Q3 2025" at bounding box center [243, 181] width 93 height 6
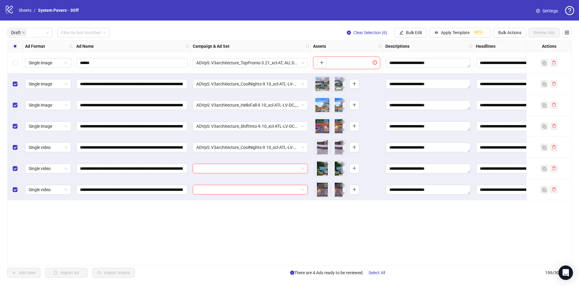
click at [245, 163] on div at bounding box center [250, 168] width 120 height 21
click at [247, 171] on input "search" at bounding box center [247, 168] width 103 height 9
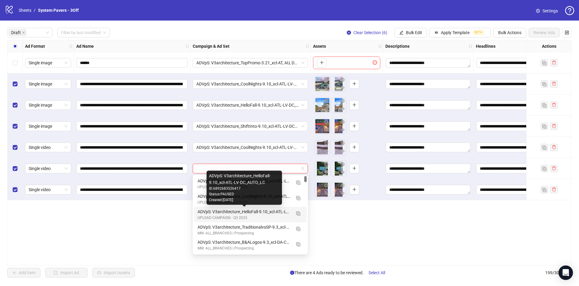
click at [268, 209] on div "ADVpS: V3architecture_HelloFall-9.10_xcl-ATL-LV-DC_AUTO_LC" at bounding box center [243, 211] width 93 height 7
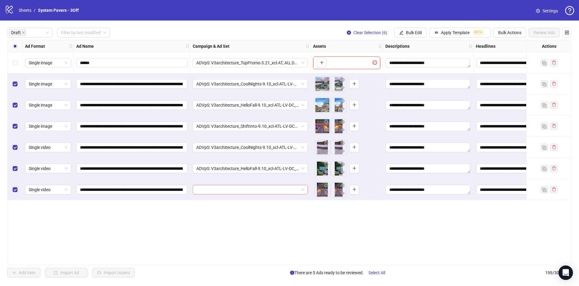
click at [254, 189] on input "search" at bounding box center [247, 189] width 103 height 9
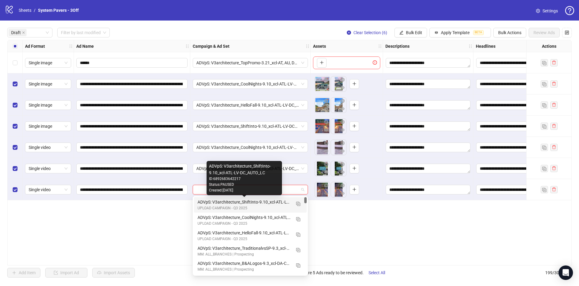
click at [248, 201] on div "ADVpS: V3architecture_ShiftInto-9.10_xcl-ATL-LV-DC_AUTO_LC" at bounding box center [243, 201] width 93 height 7
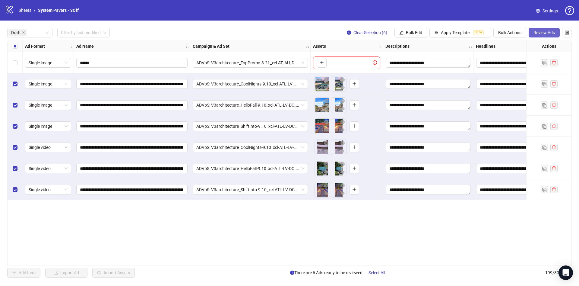
click at [535, 35] on button "Review Ads" at bounding box center [544, 33] width 31 height 10
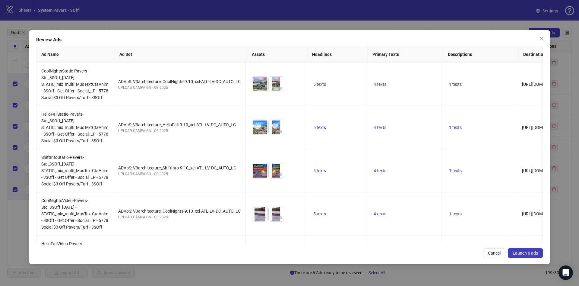
click at [524, 254] on span "Launch 6 ads" at bounding box center [525, 252] width 25 height 5
